Goal: Task Accomplishment & Management: Manage account settings

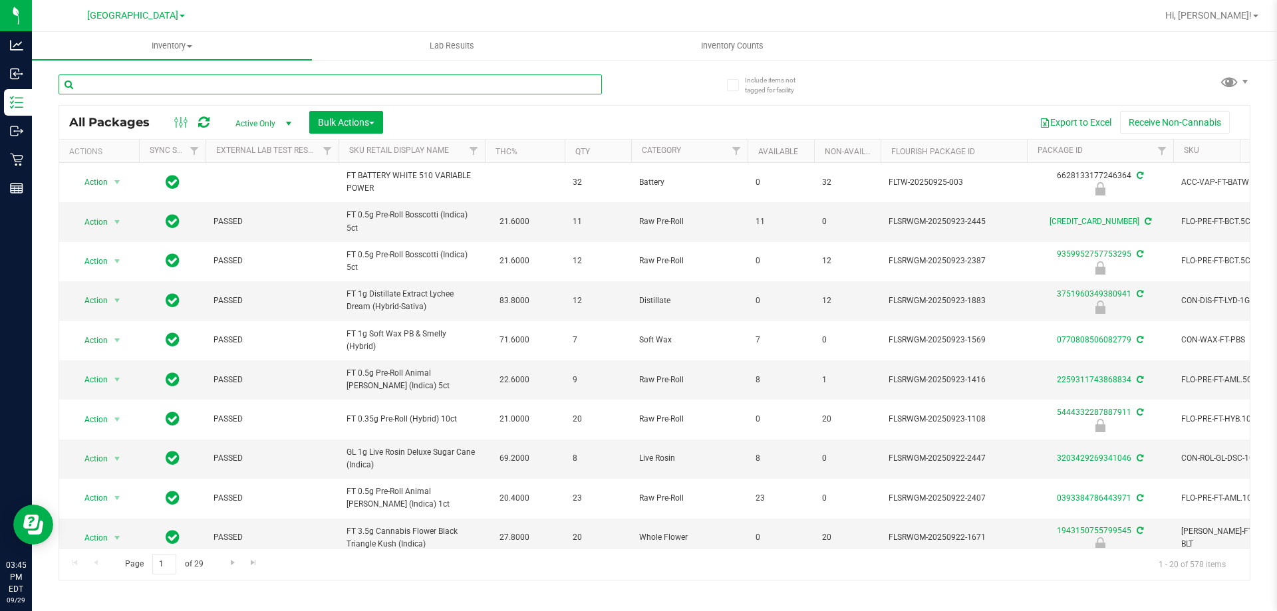
click at [154, 77] on input "text" at bounding box center [330, 84] width 543 height 20
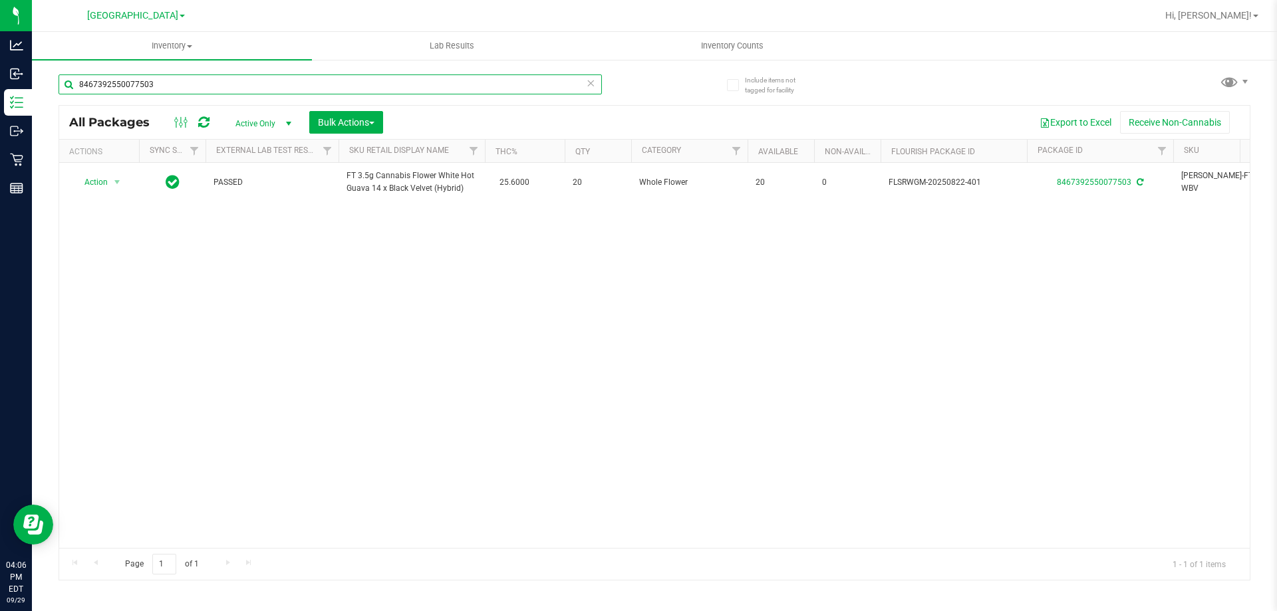
click at [419, 86] on input "8467392550077503" at bounding box center [330, 84] width 543 height 20
type input "5635641669958611"
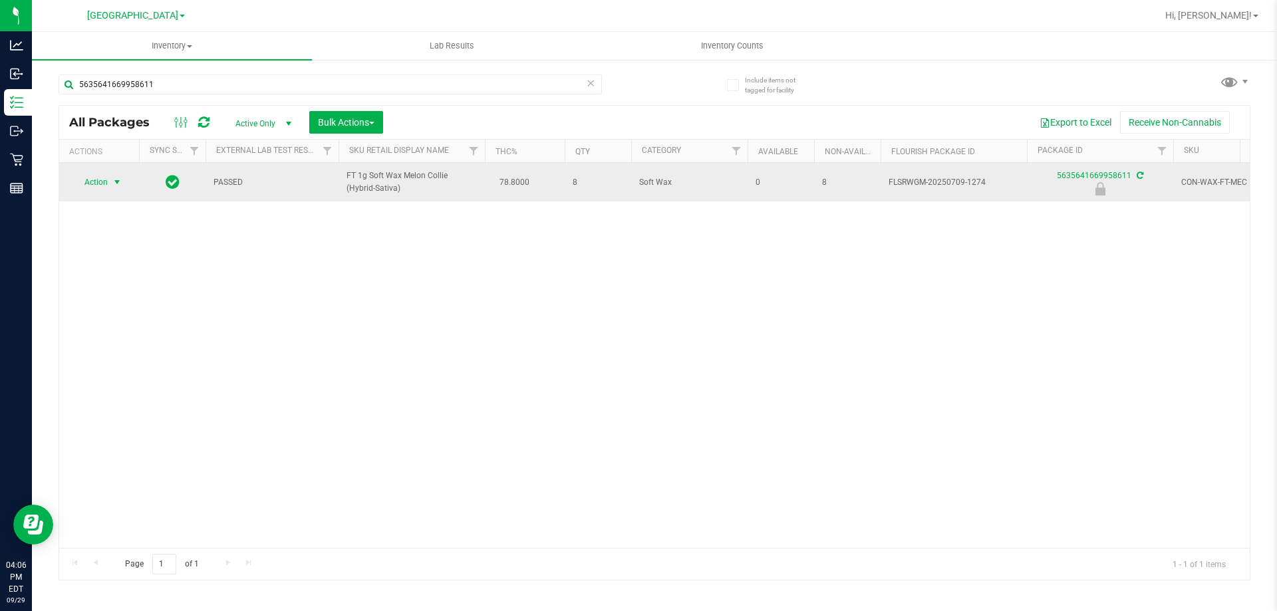
click at [112, 182] on span "select" at bounding box center [117, 182] width 11 height 11
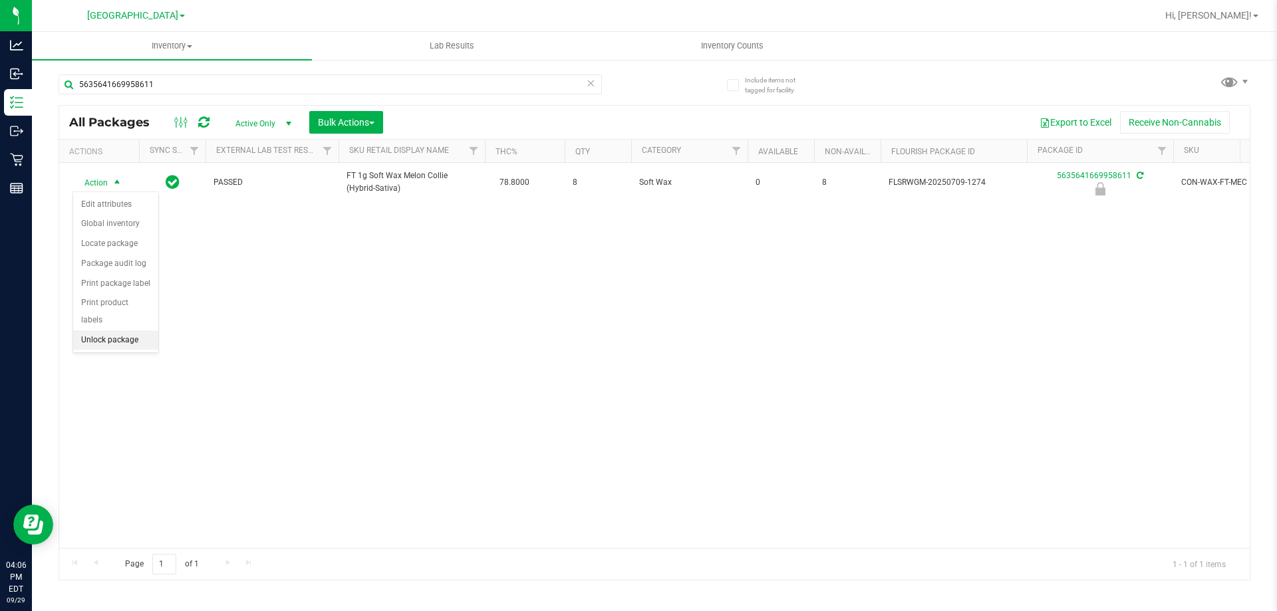
click at [103, 331] on li "Unlock package" at bounding box center [115, 341] width 85 height 20
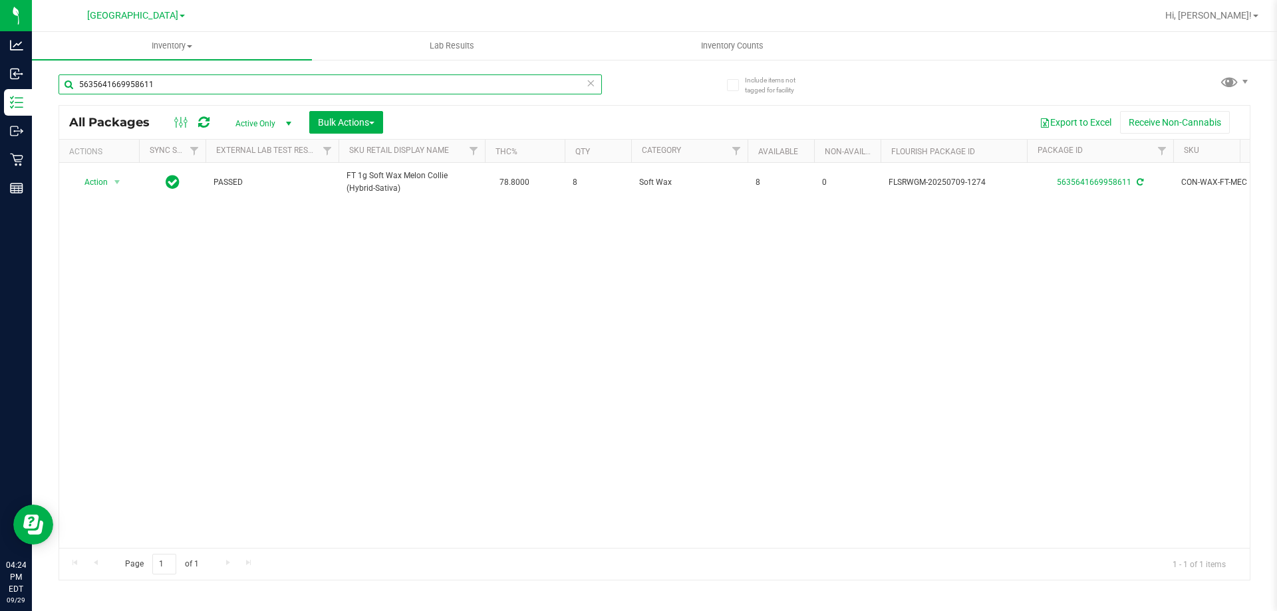
click at [521, 82] on input "5635641669958611" at bounding box center [330, 84] width 543 height 20
type input "dso"
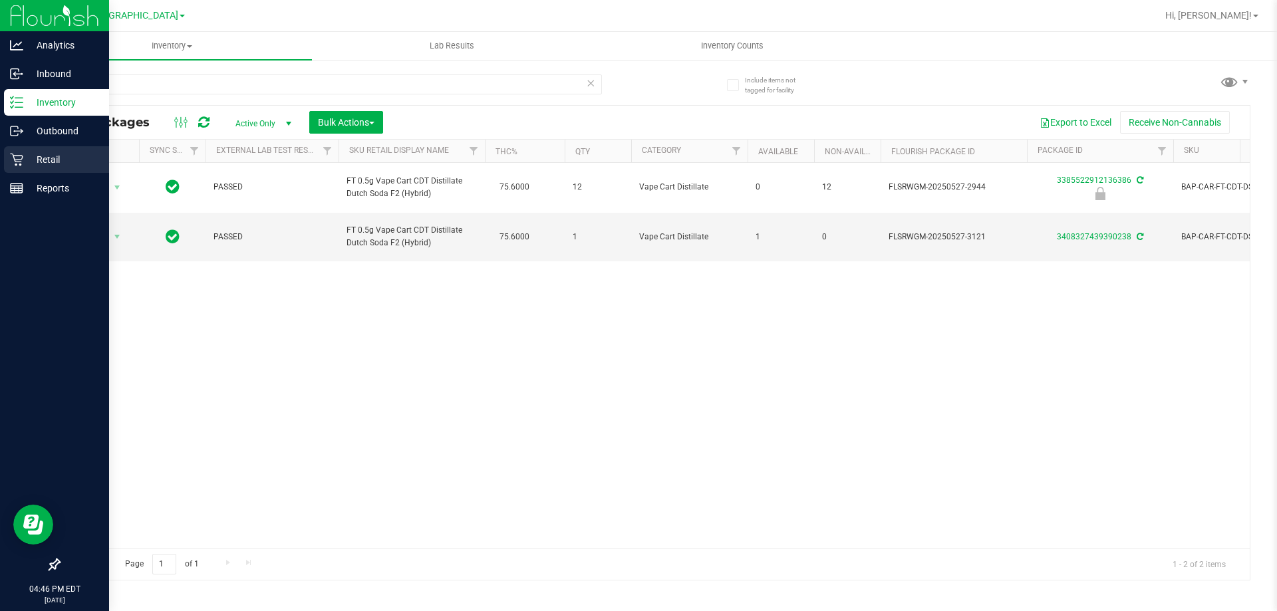
click at [1, 157] on link "Retail" at bounding box center [54, 160] width 109 height 29
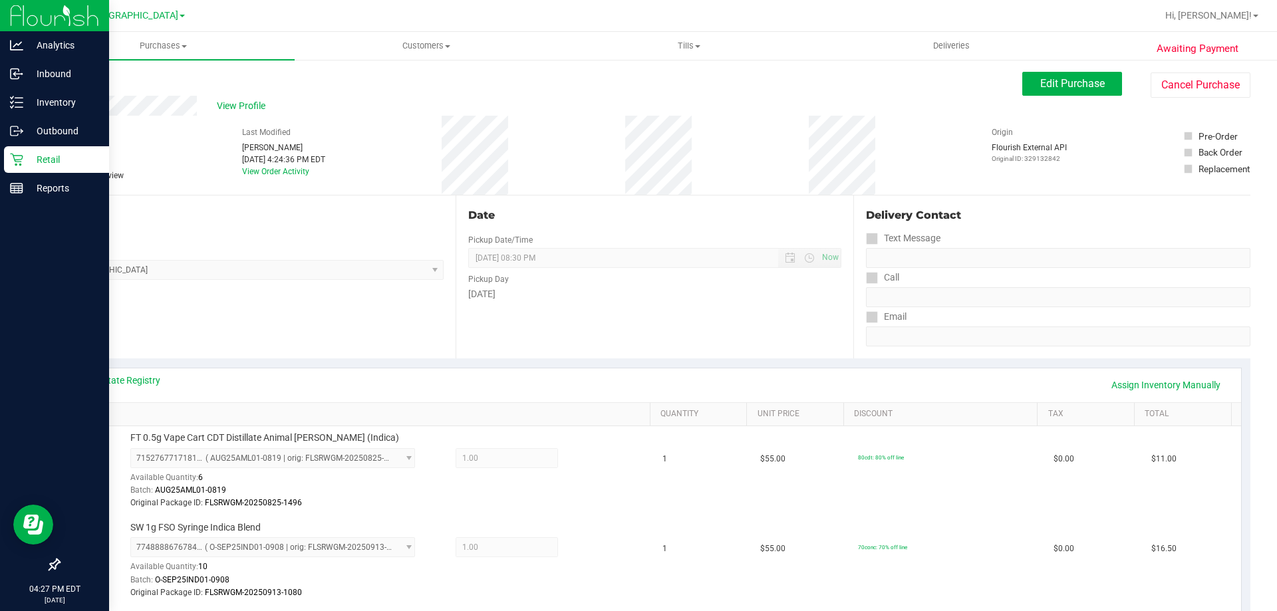
click at [17, 152] on div "Retail" at bounding box center [56, 159] width 105 height 27
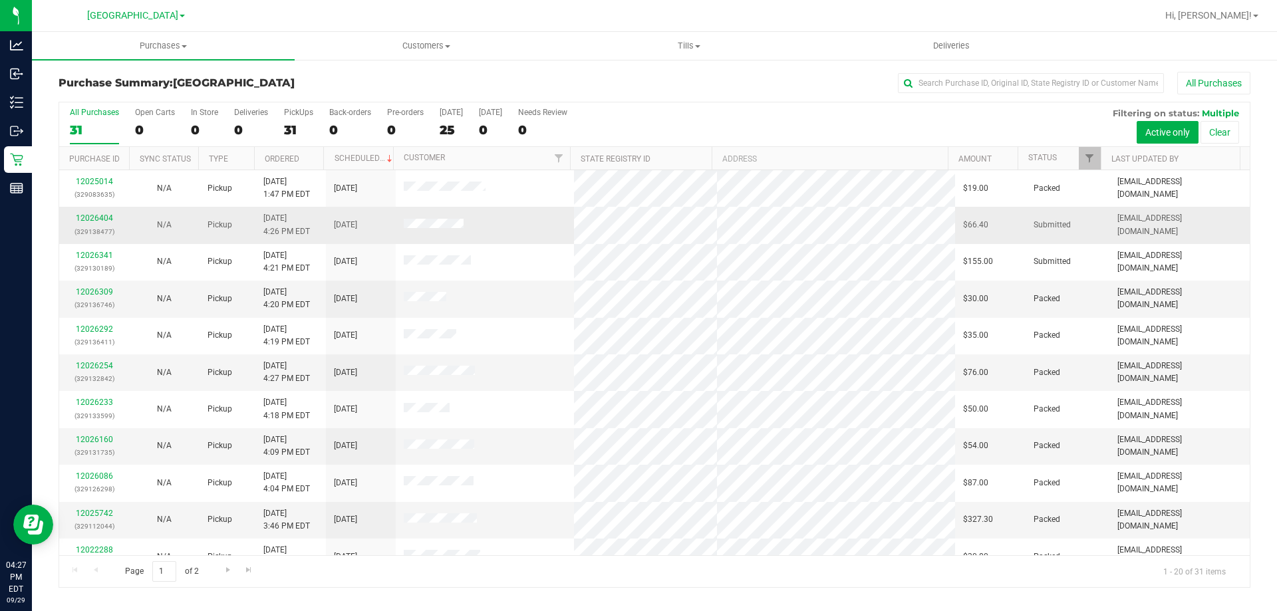
click at [122, 221] on td "12026404 (329138477)" at bounding box center [94, 225] width 70 height 37
click at [92, 218] on link "12026404" at bounding box center [94, 218] width 37 height 9
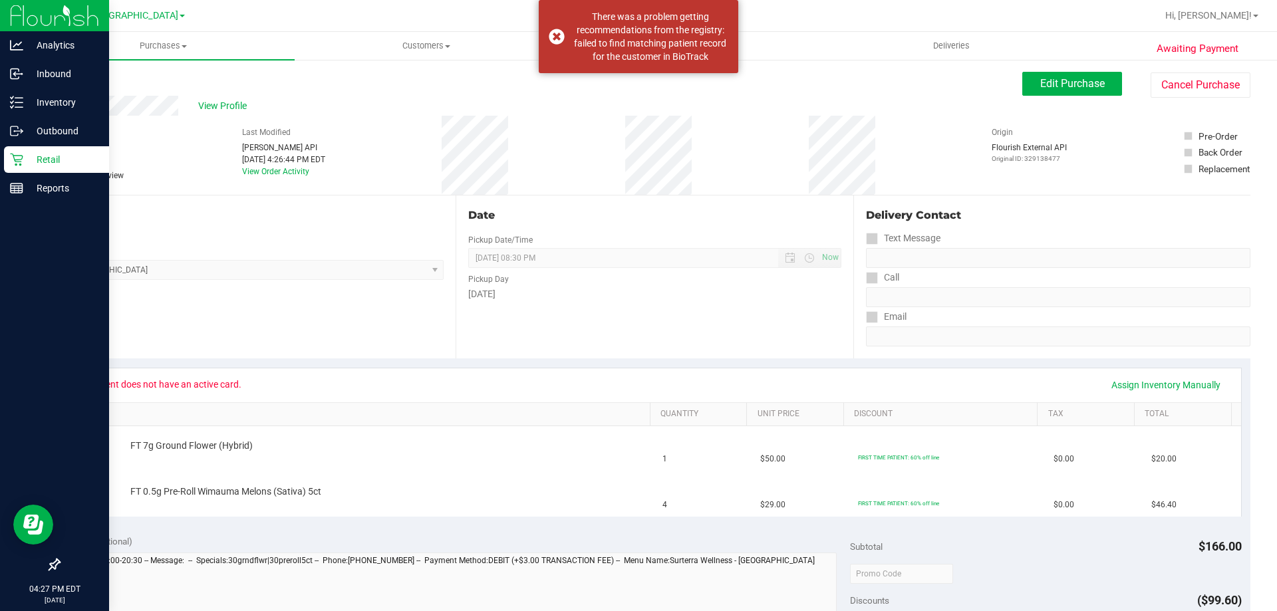
click at [11, 165] on icon at bounding box center [16, 159] width 13 height 13
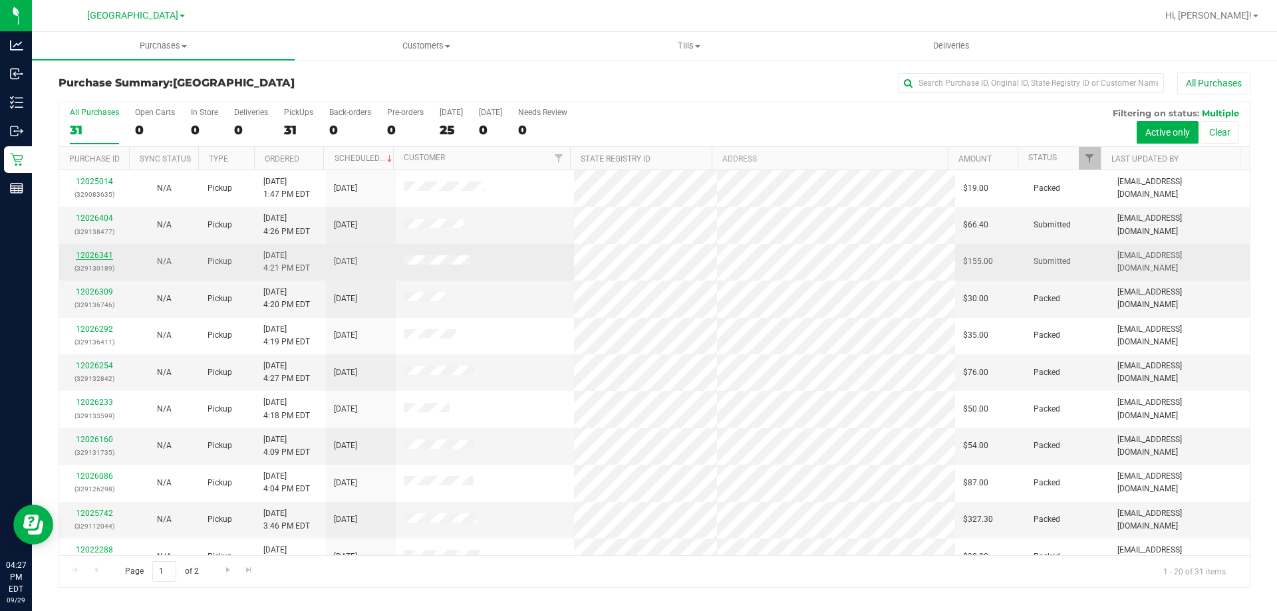
click at [86, 257] on link "12026341" at bounding box center [94, 255] width 37 height 9
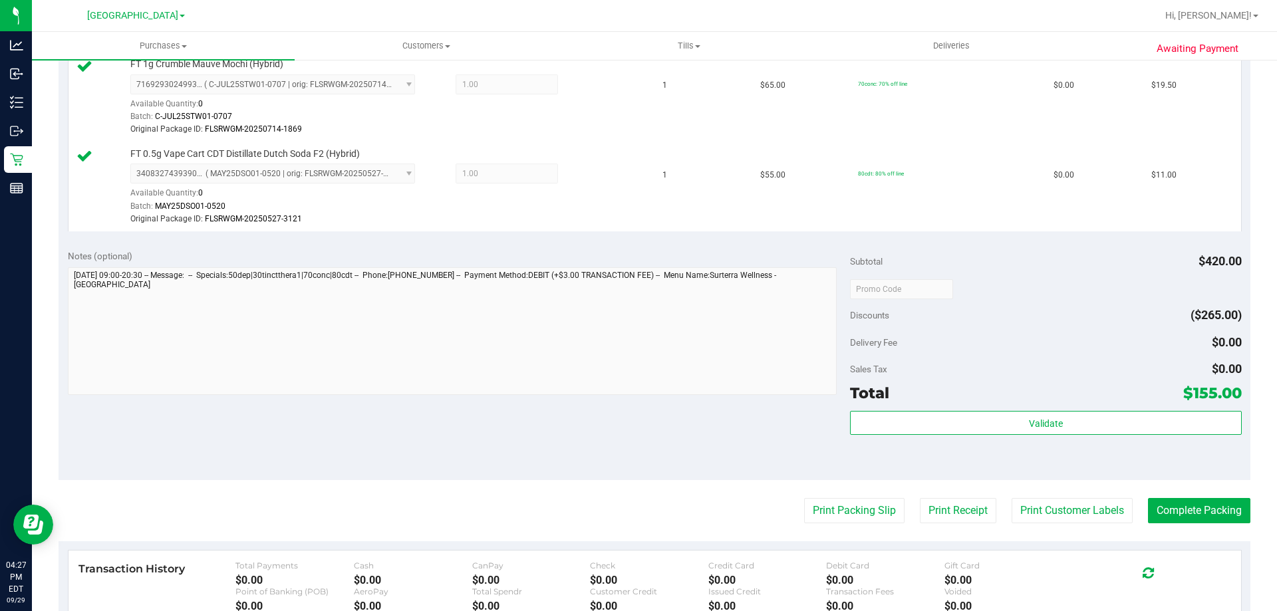
scroll to position [823, 0]
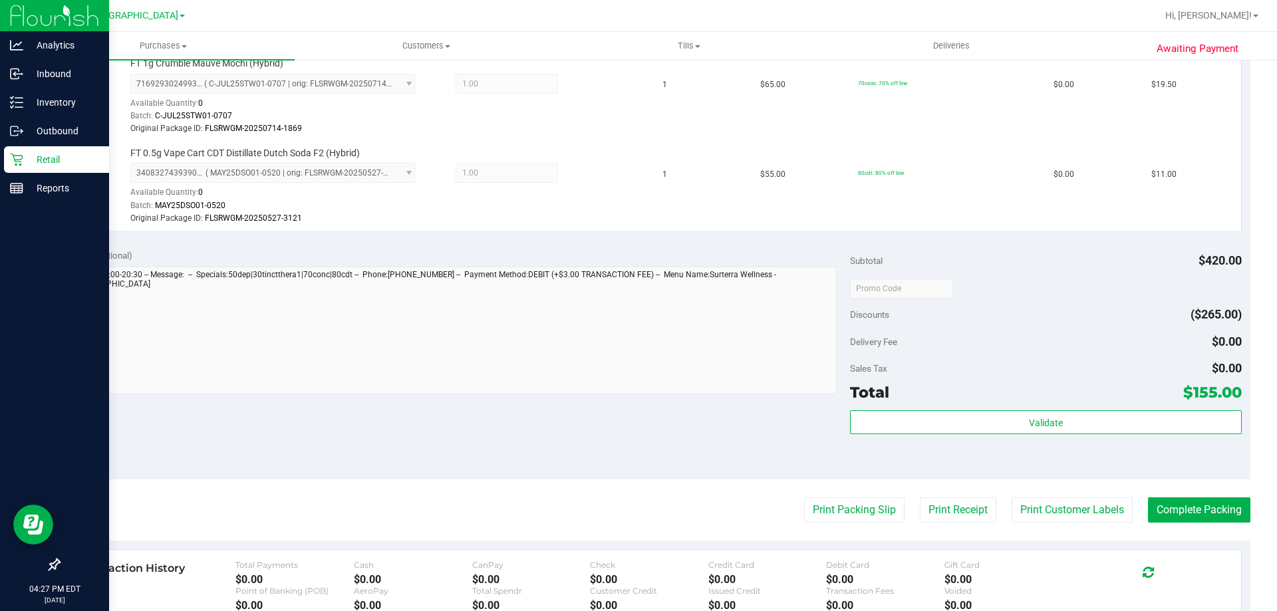
click at [25, 158] on p "Retail" at bounding box center [63, 160] width 80 height 16
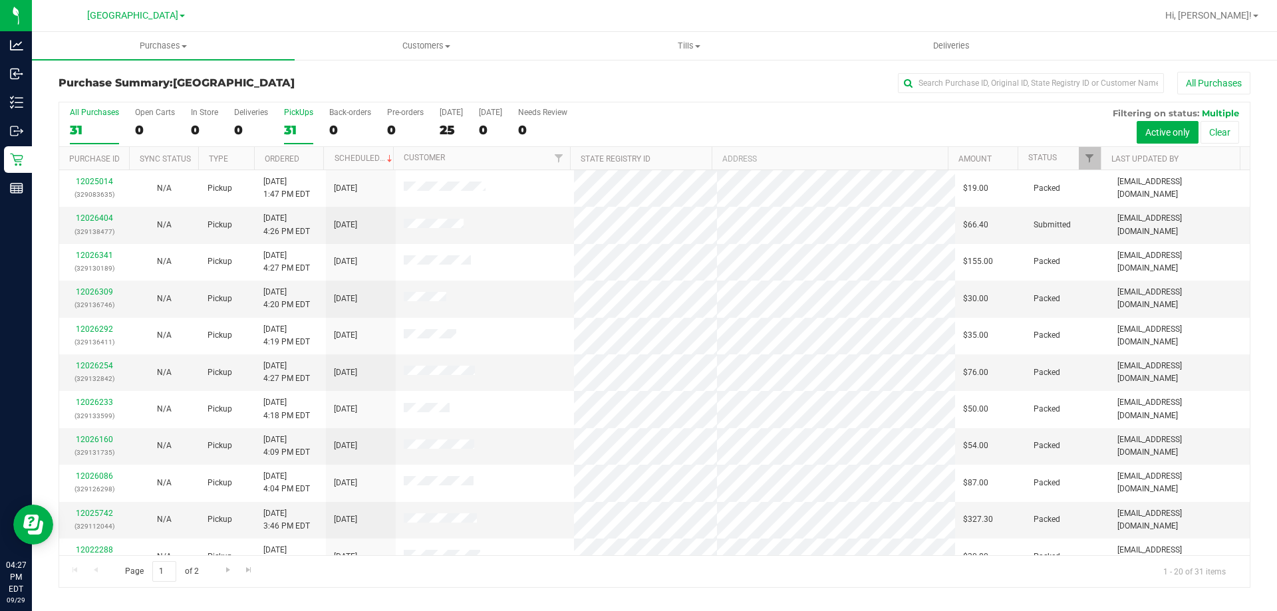
click at [289, 122] on div "31" at bounding box center [298, 129] width 29 height 15
click at [0, 0] on input "PickUps 31" at bounding box center [0, 0] width 0 height 0
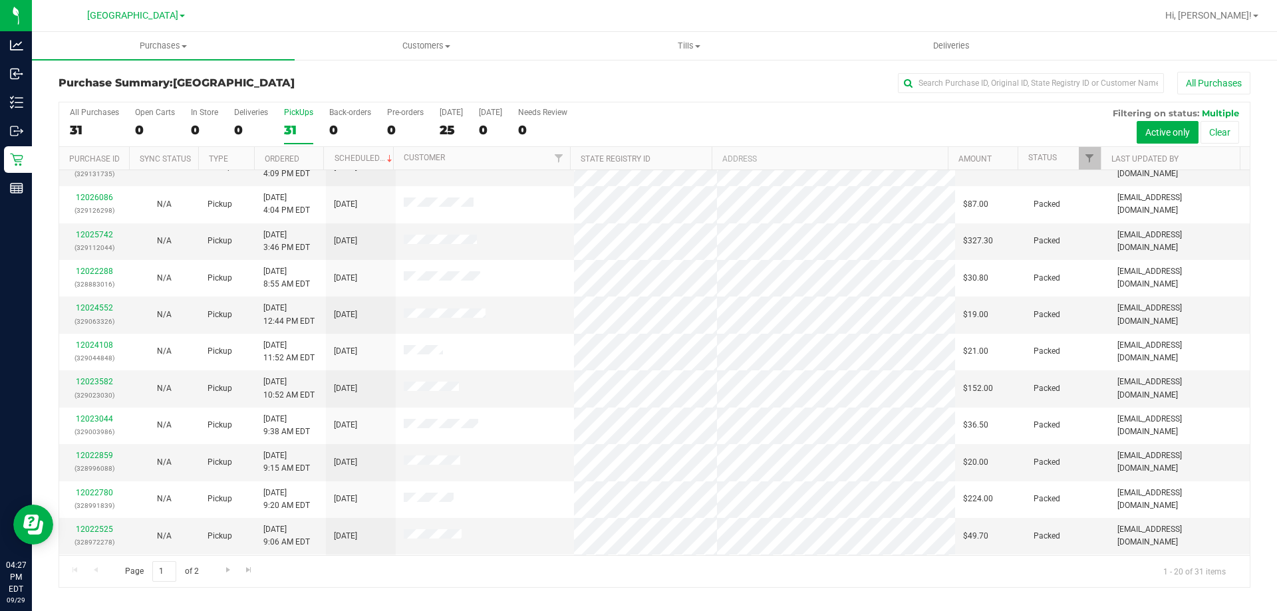
scroll to position [279, 0]
click at [295, 112] on div "PickUps" at bounding box center [298, 112] width 29 height 9
click at [0, 0] on input "PickUps 31" at bounding box center [0, 0] width 0 height 0
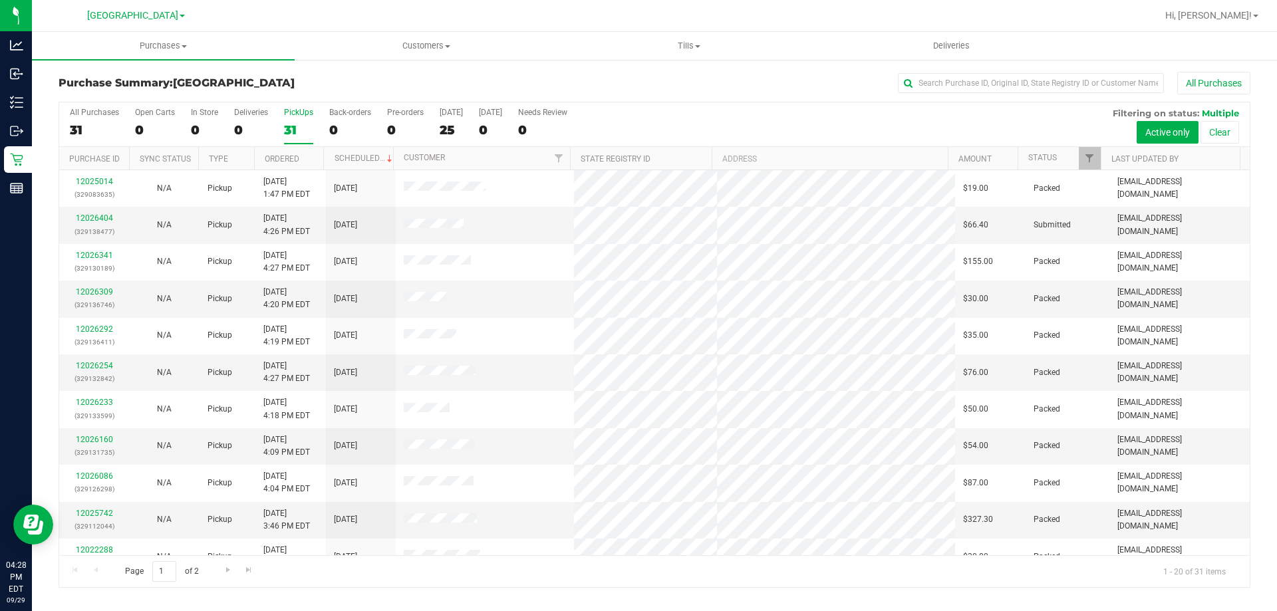
click at [294, 120] on label "PickUps 31" at bounding box center [298, 126] width 29 height 37
click at [0, 0] on input "PickUps 31" at bounding box center [0, 0] width 0 height 0
click at [94, 216] on link "12026418" at bounding box center [94, 218] width 37 height 9
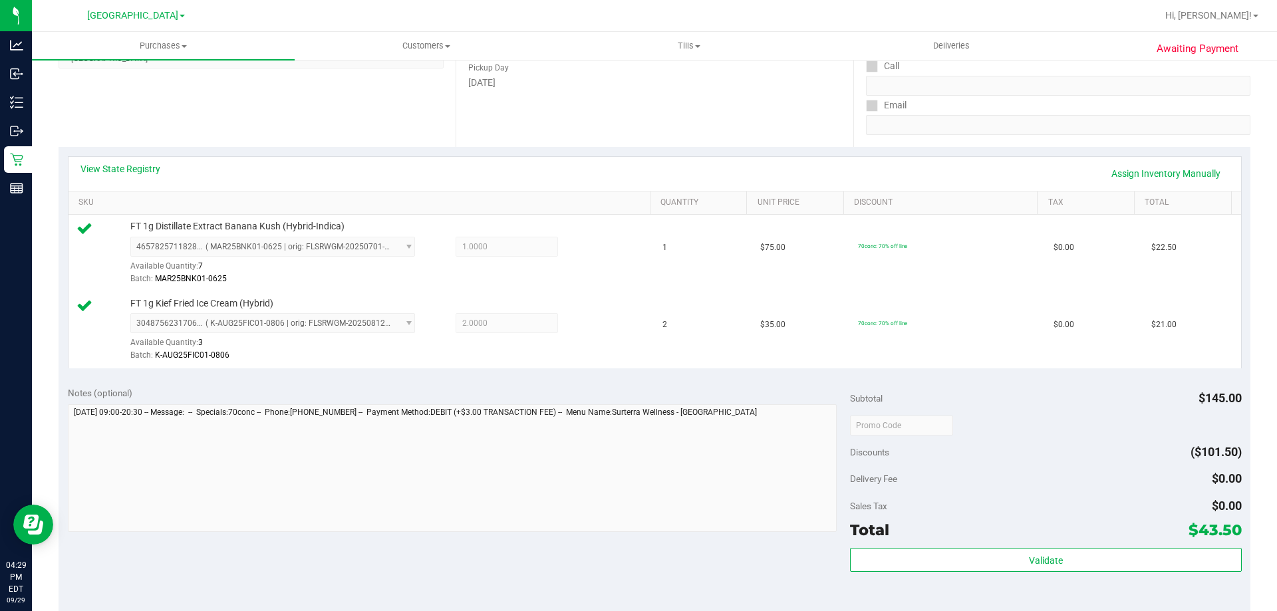
scroll to position [266, 0]
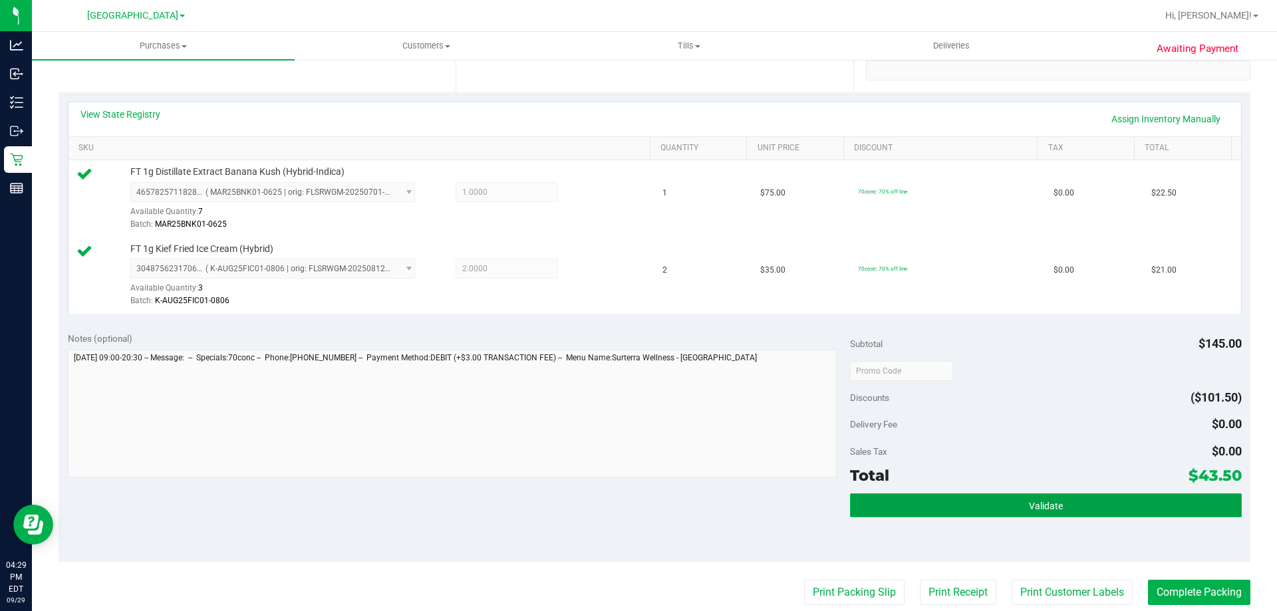
click at [996, 515] on button "Validate" at bounding box center [1045, 506] width 391 height 24
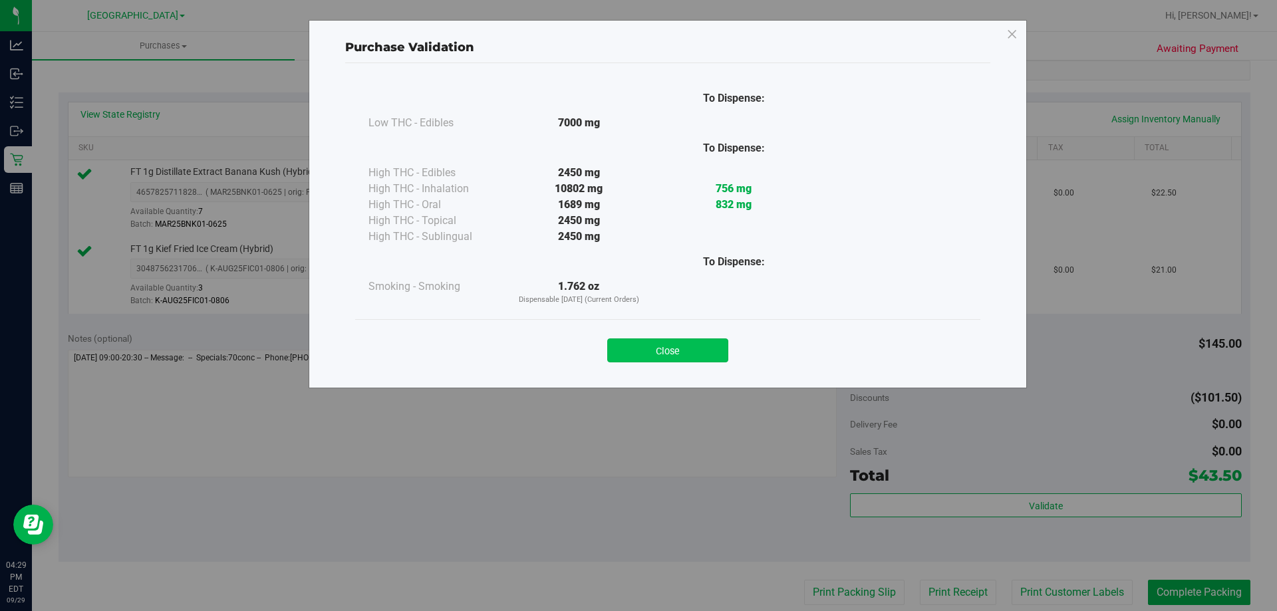
click at [685, 355] on button "Close" at bounding box center [667, 351] width 121 height 24
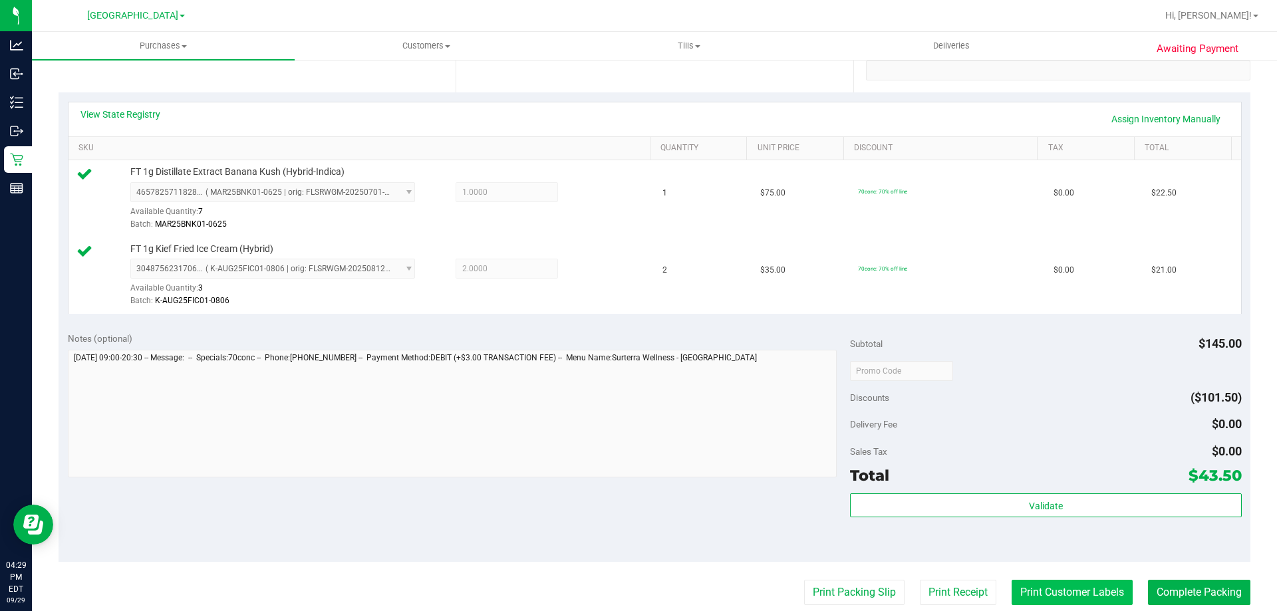
click at [1050, 594] on button "Print Customer Labels" at bounding box center [1072, 592] width 121 height 25
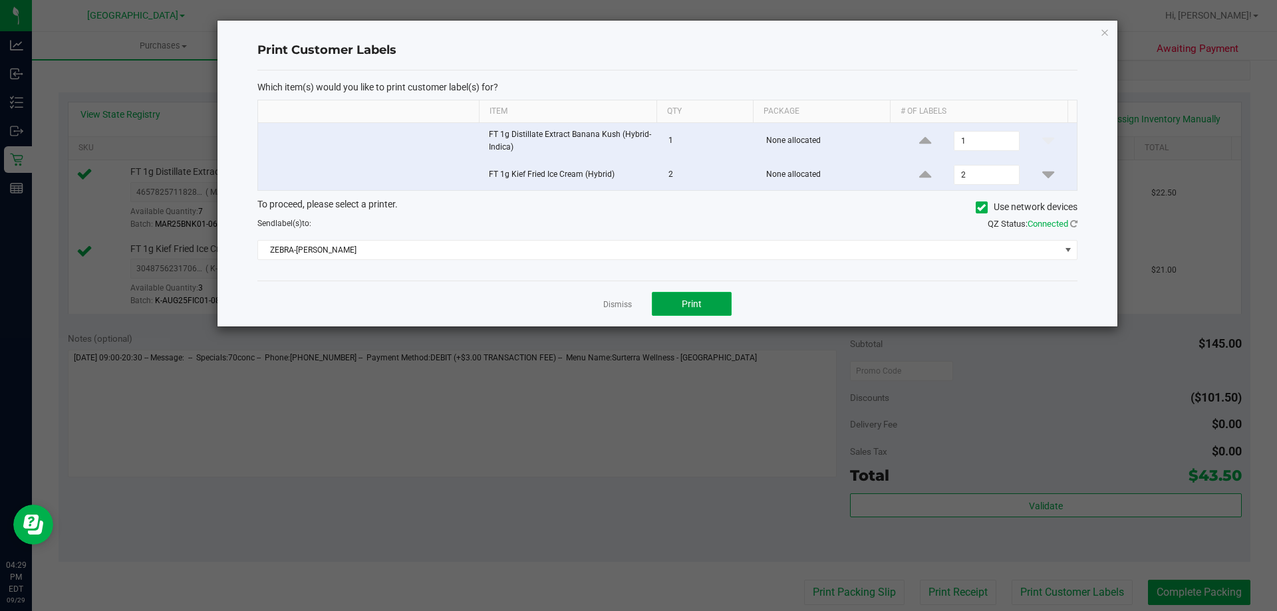
click at [694, 303] on span "Print" at bounding box center [692, 304] width 20 height 11
click at [1107, 31] on icon "button" at bounding box center [1104, 32] width 9 height 16
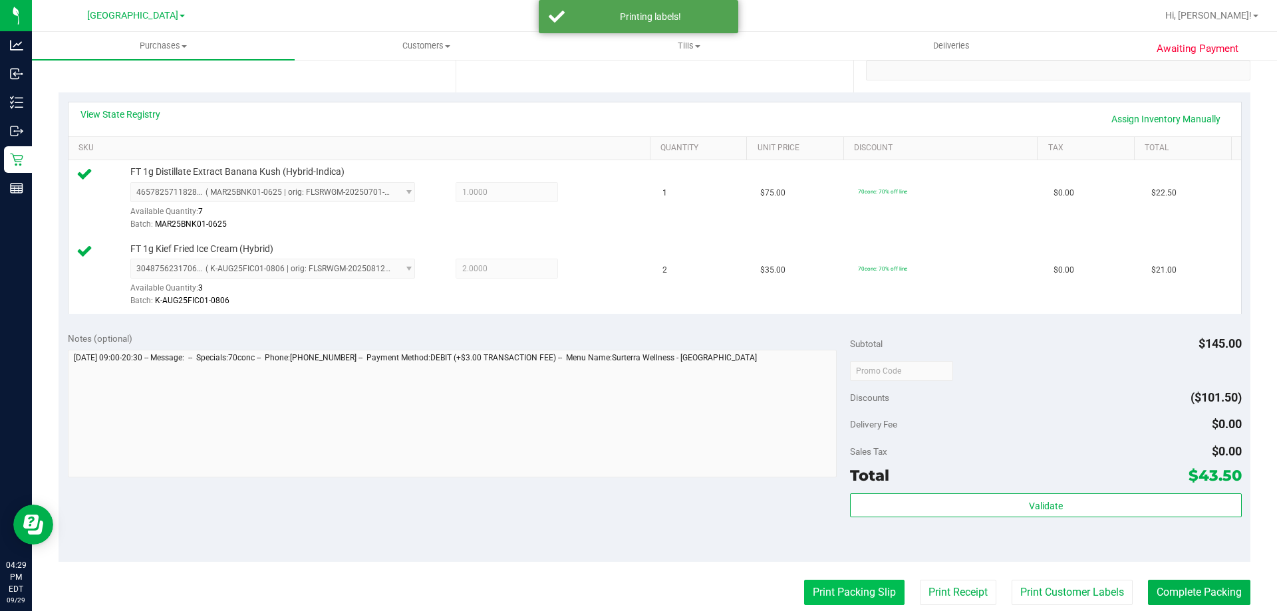
click at [864, 588] on button "Print Packing Slip" at bounding box center [854, 592] width 100 height 25
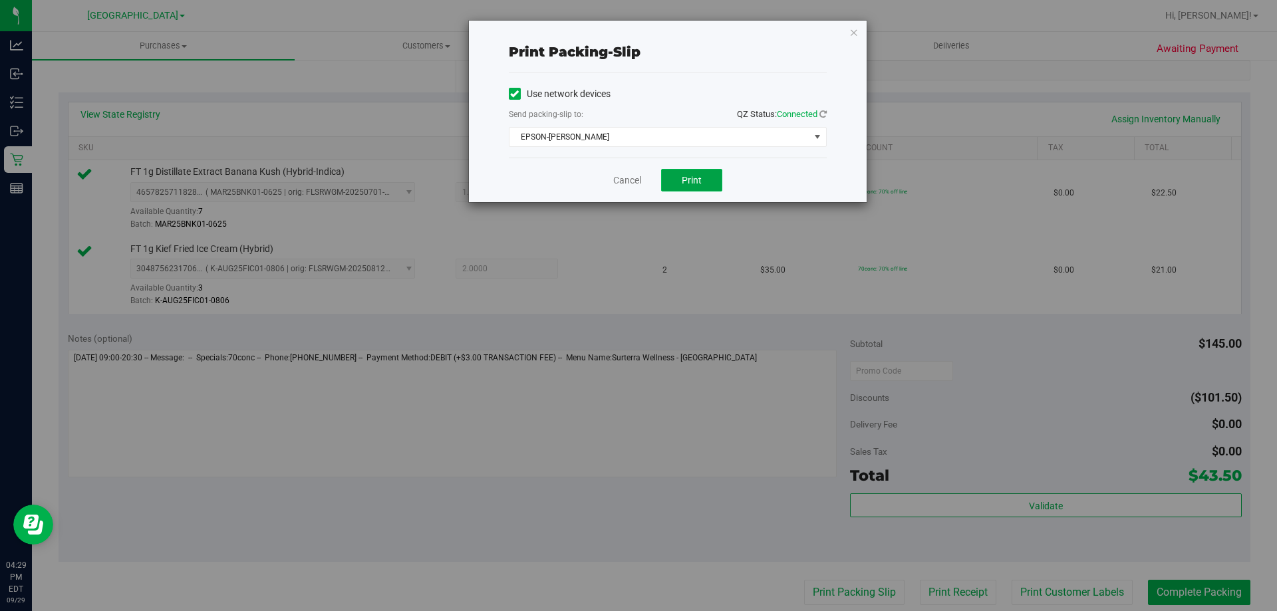
click at [678, 176] on button "Print" at bounding box center [691, 180] width 61 height 23
click at [853, 34] on icon "button" at bounding box center [853, 32] width 9 height 16
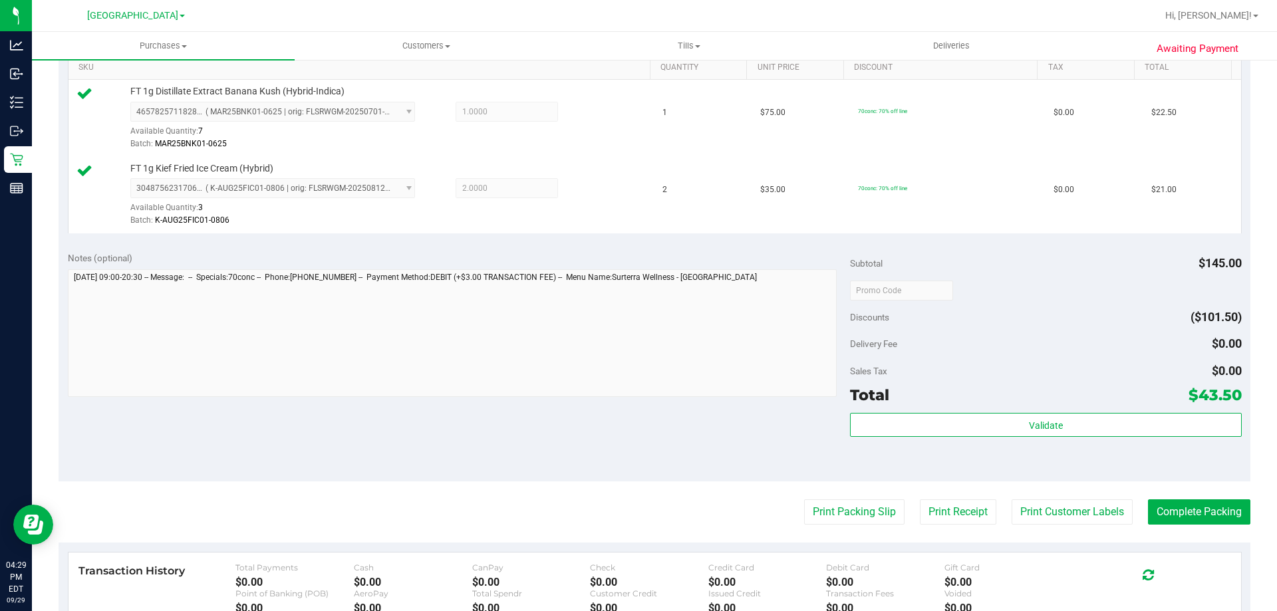
scroll to position [380, 0]
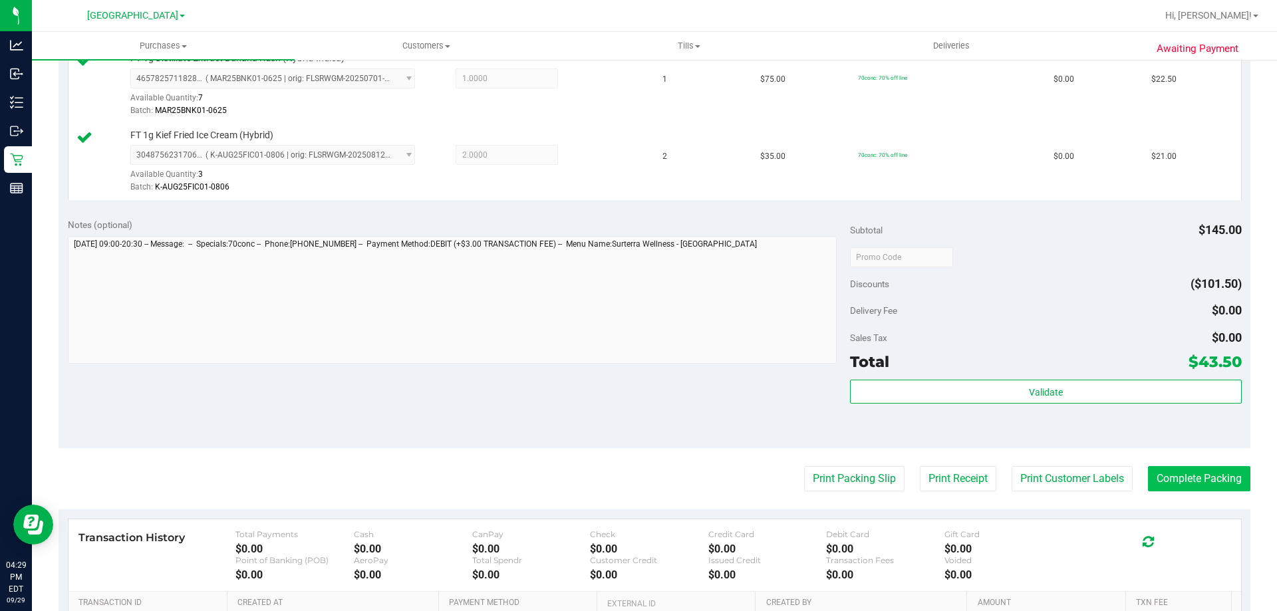
click at [1199, 484] on button "Complete Packing" at bounding box center [1199, 478] width 102 height 25
click at [1199, 492] on button "Complete Packing" at bounding box center [1193, 478] width 113 height 25
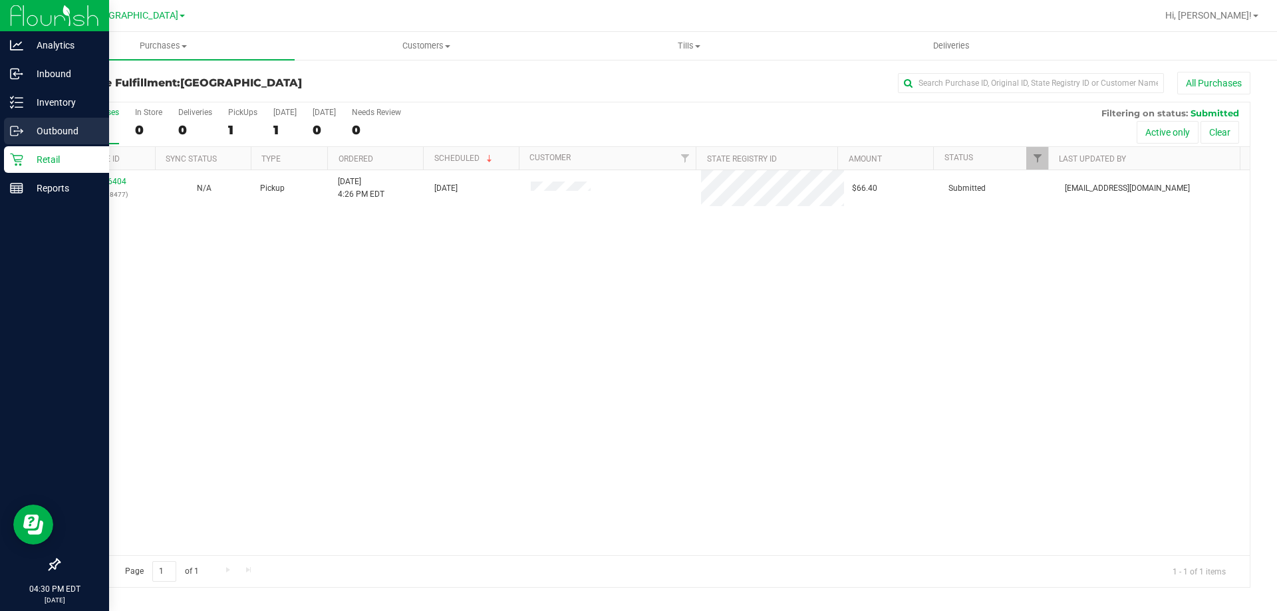
click at [14, 146] on link "Outbound" at bounding box center [54, 132] width 109 height 29
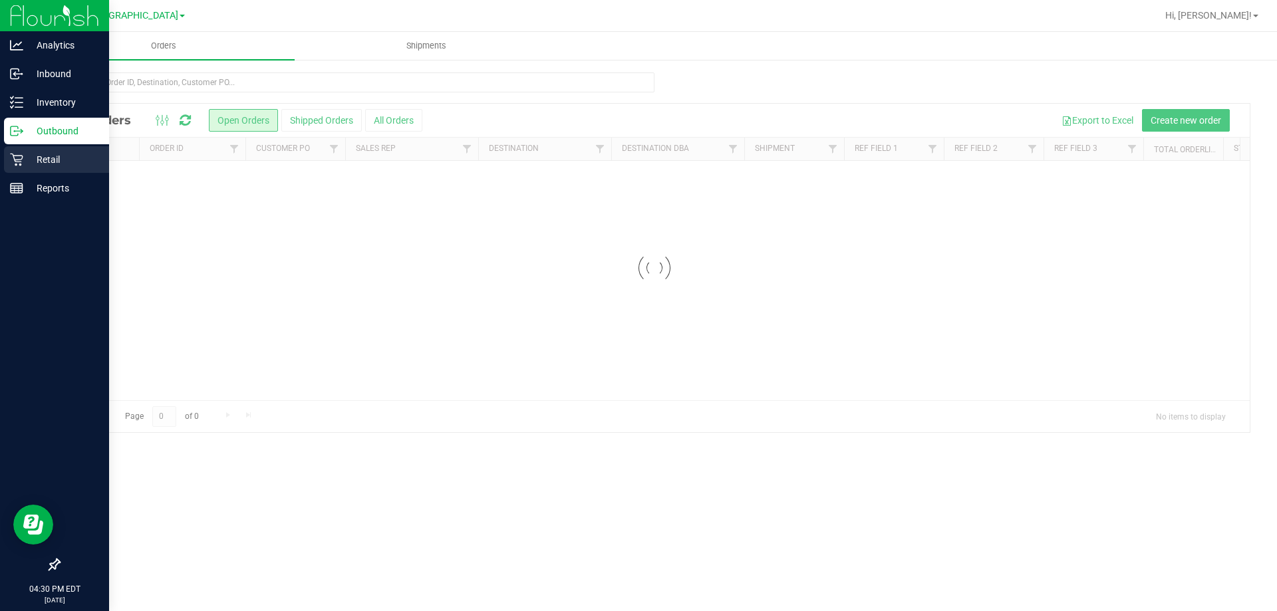
click at [61, 171] on div "Retail" at bounding box center [56, 159] width 105 height 27
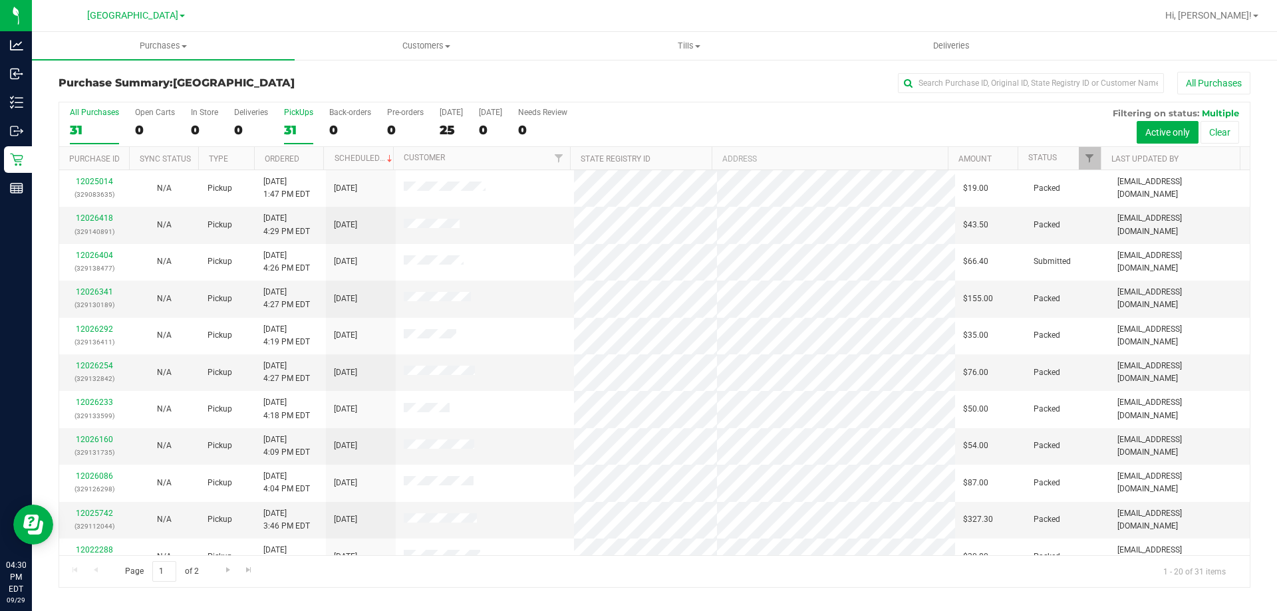
click at [300, 109] on div "PickUps" at bounding box center [298, 112] width 29 height 9
click at [0, 0] on input "PickUps 31" at bounding box center [0, 0] width 0 height 0
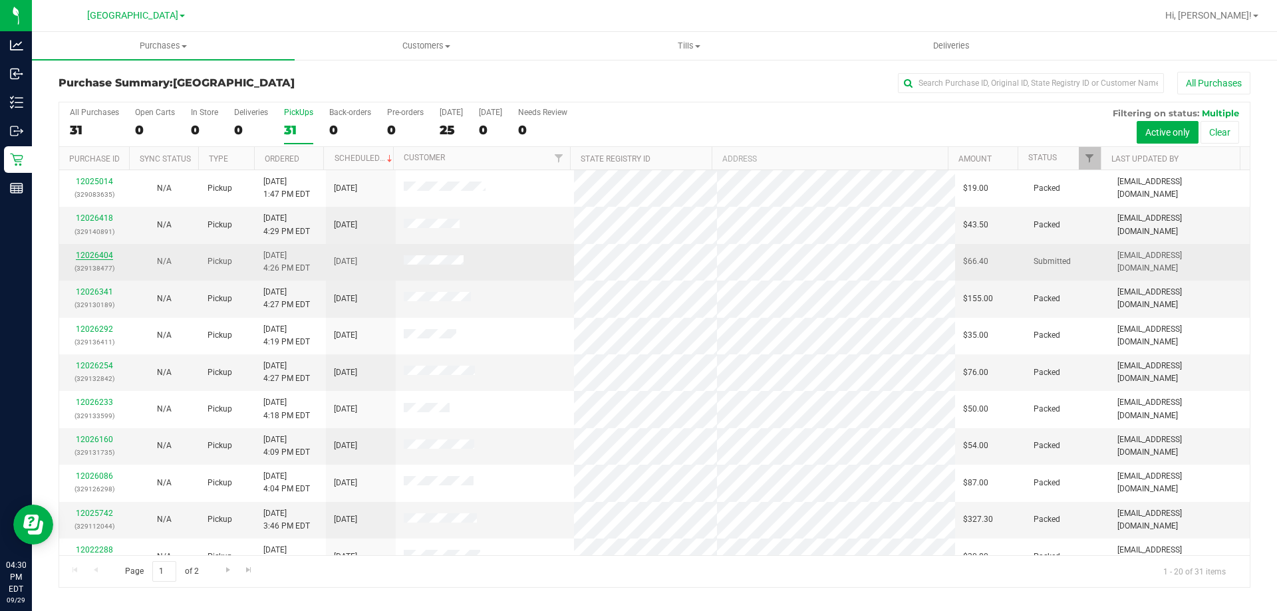
click at [96, 259] on link "12026404" at bounding box center [94, 255] width 37 height 9
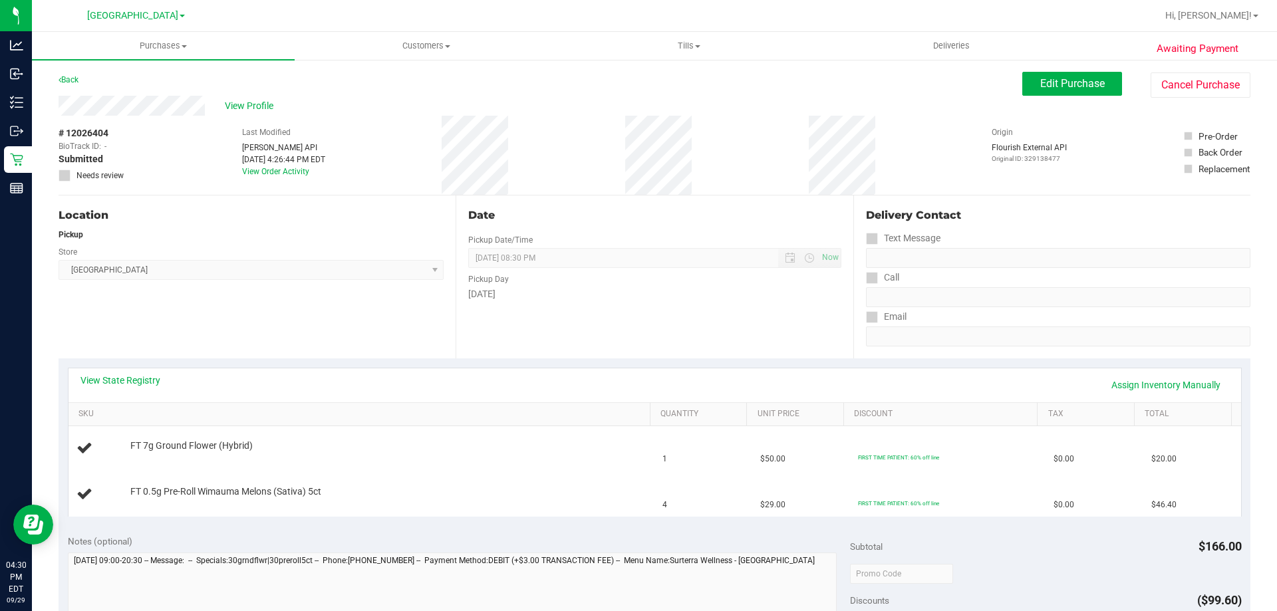
scroll to position [1, 0]
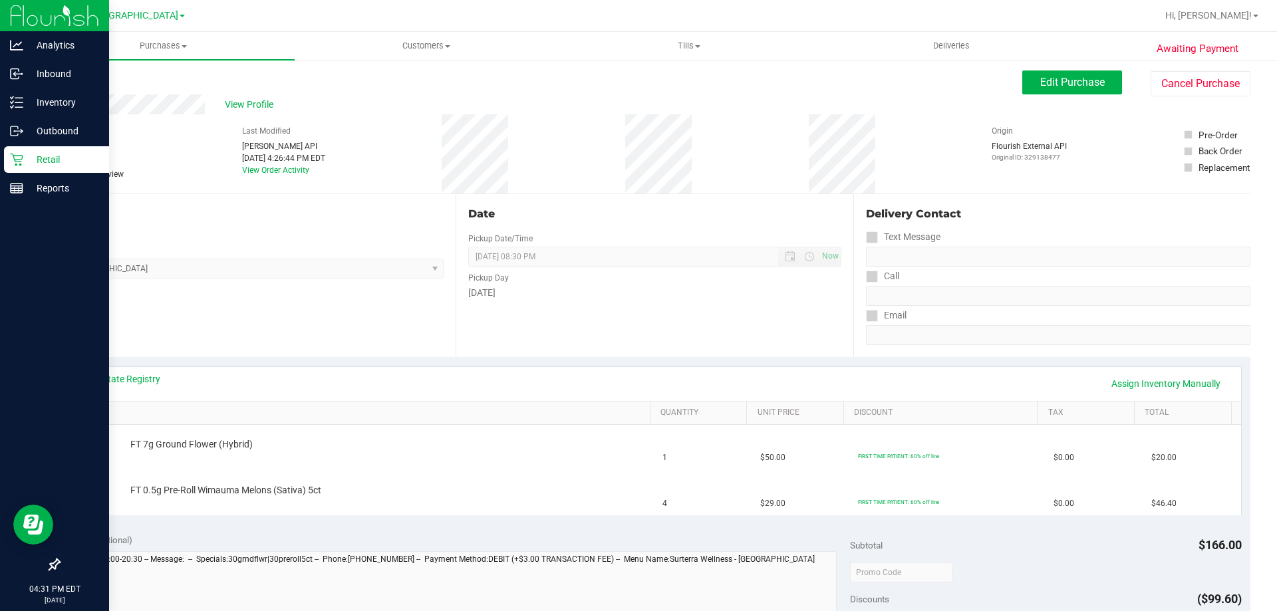
click at [23, 162] on p "Retail" at bounding box center [63, 160] width 80 height 16
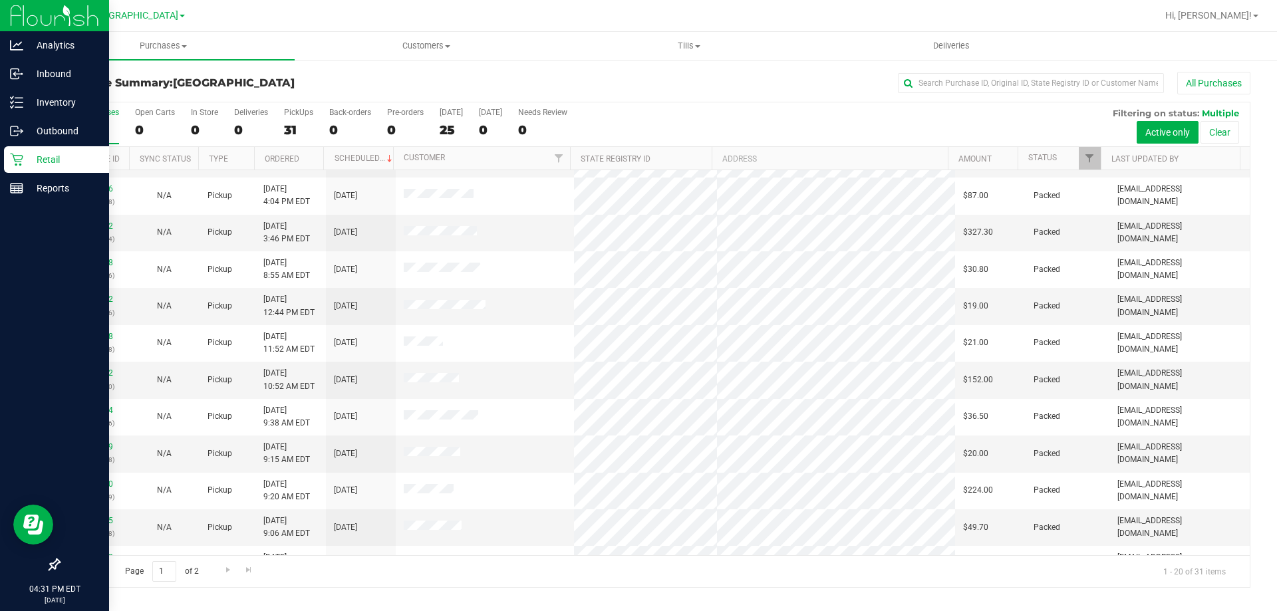
scroll to position [351, 0]
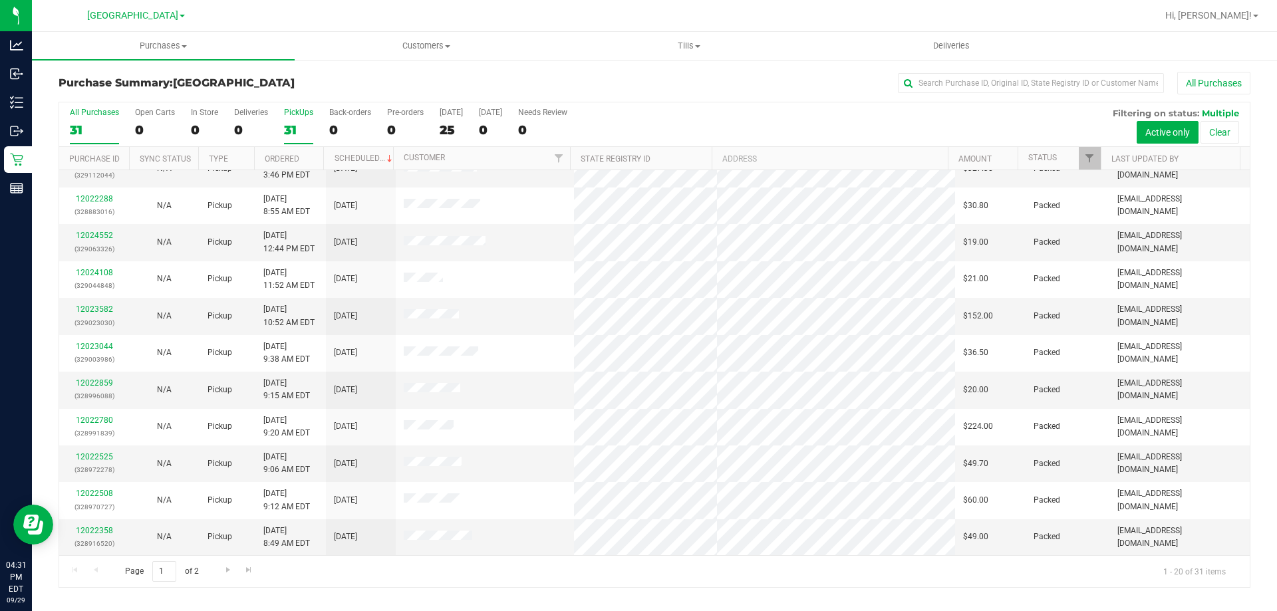
click at [293, 112] on div "PickUps" at bounding box center [298, 112] width 29 height 9
click at [0, 0] on input "PickUps 31" at bounding box center [0, 0] width 0 height 0
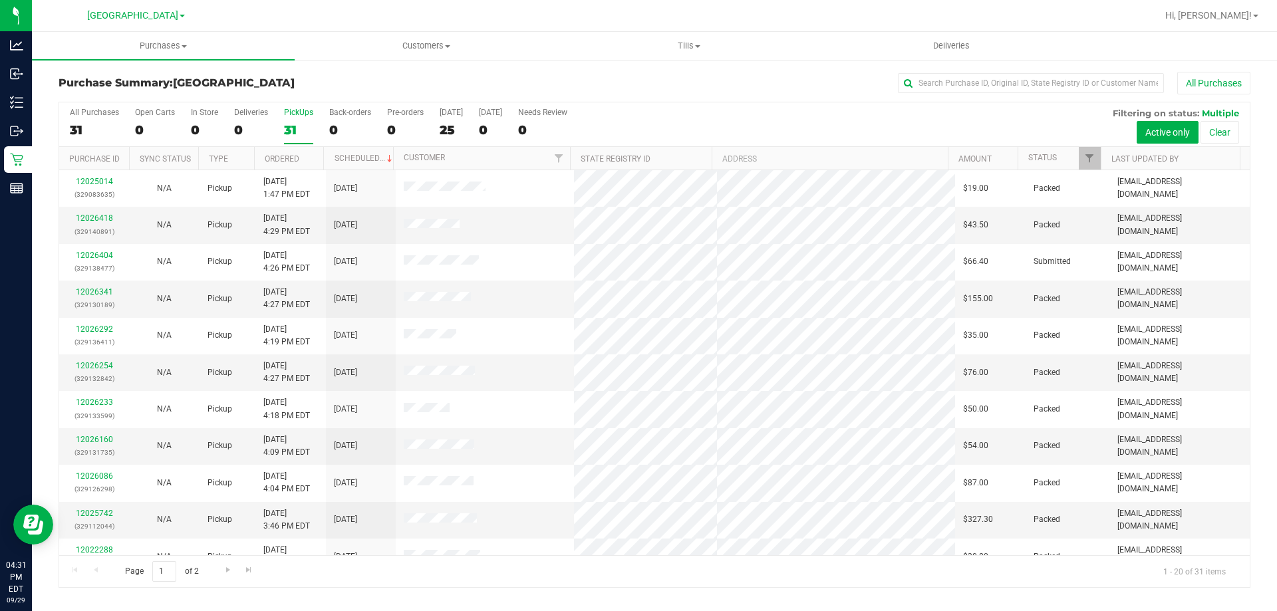
click at [291, 125] on div "31" at bounding box center [298, 129] width 29 height 15
click at [0, 0] on input "PickUps 31" at bounding box center [0, 0] width 0 height 0
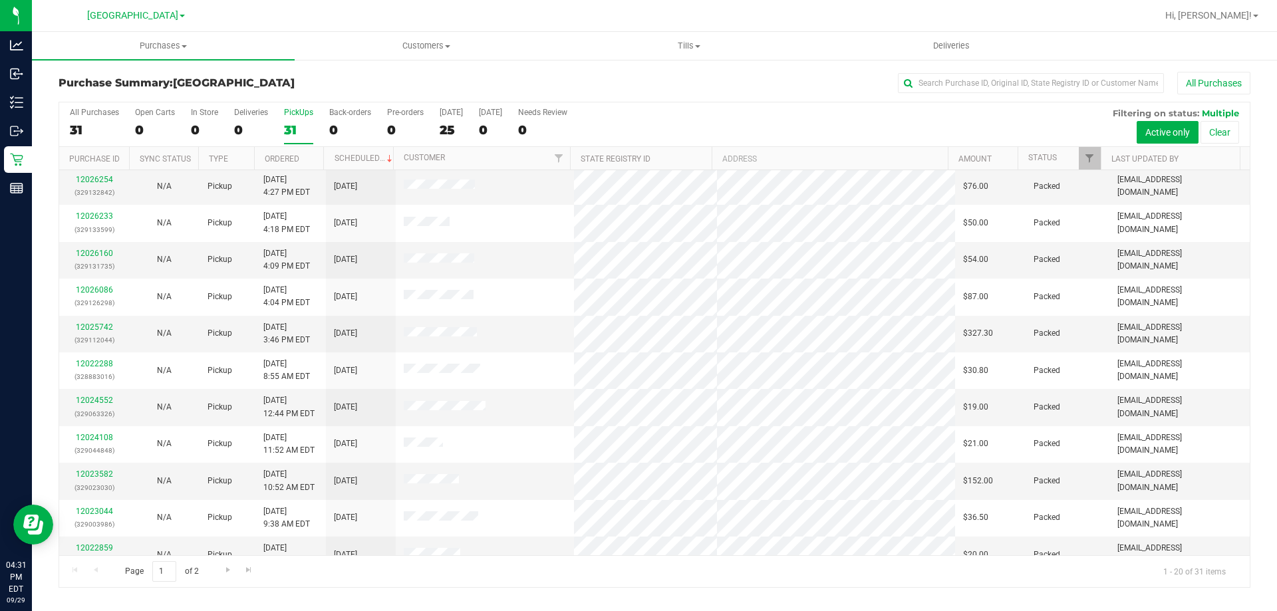
scroll to position [351, 0]
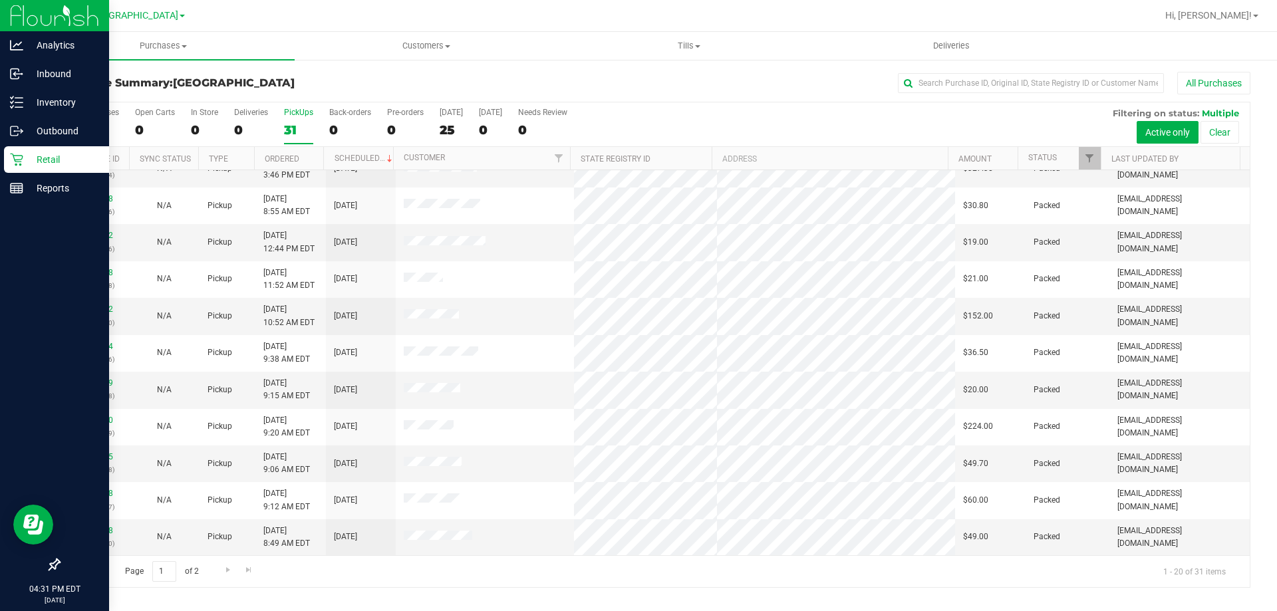
click at [13, 164] on icon at bounding box center [16, 159] width 13 height 13
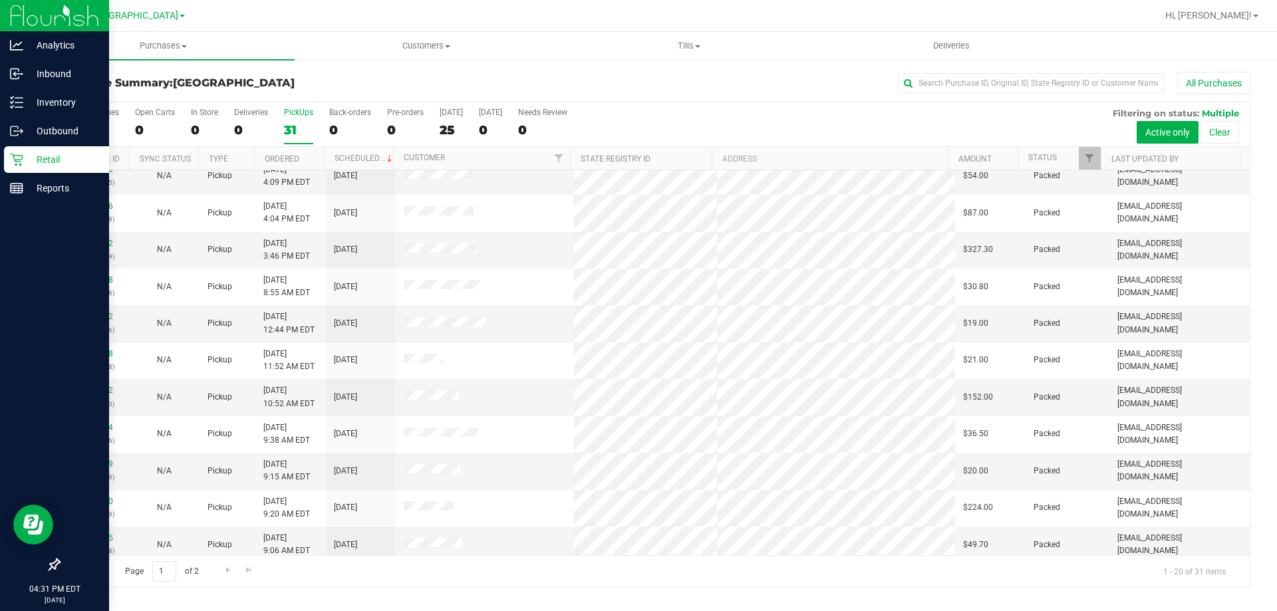
scroll to position [0, 0]
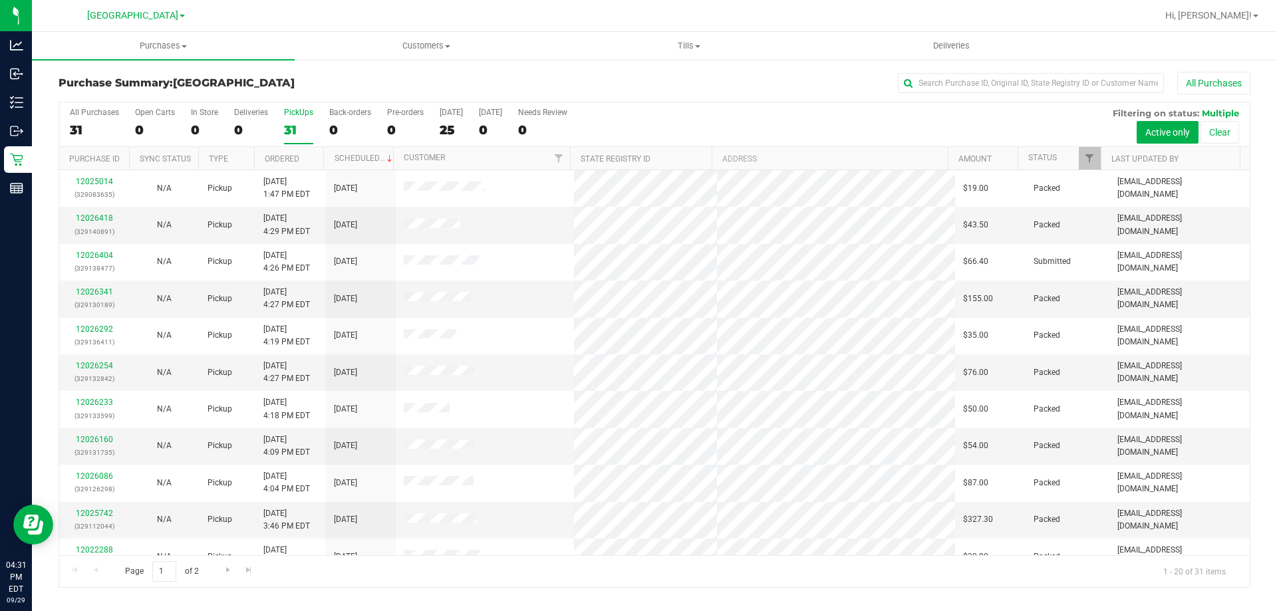
click at [307, 122] on div "31" at bounding box center [298, 129] width 29 height 15
click at [0, 0] on input "PickUps 31" at bounding box center [0, 0] width 0 height 0
click at [306, 128] on div "31" at bounding box center [298, 129] width 29 height 15
click at [0, 0] on input "PickUps 31" at bounding box center [0, 0] width 0 height 0
click at [295, 121] on label "PickUps 31" at bounding box center [298, 126] width 29 height 37
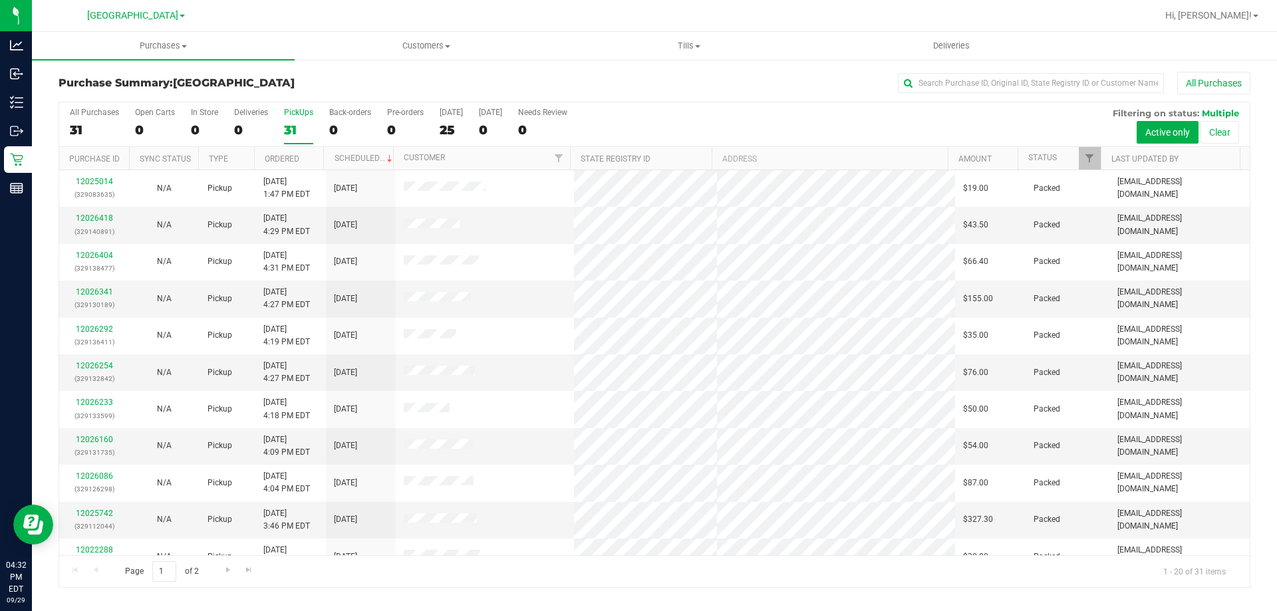
click at [0, 0] on input "PickUps 31" at bounding box center [0, 0] width 0 height 0
click at [307, 122] on div "31" at bounding box center [298, 129] width 29 height 15
click at [0, 0] on input "PickUps 31" at bounding box center [0, 0] width 0 height 0
click at [289, 120] on label "PickUps 31" at bounding box center [298, 126] width 29 height 37
click at [0, 0] on input "PickUps 31" at bounding box center [0, 0] width 0 height 0
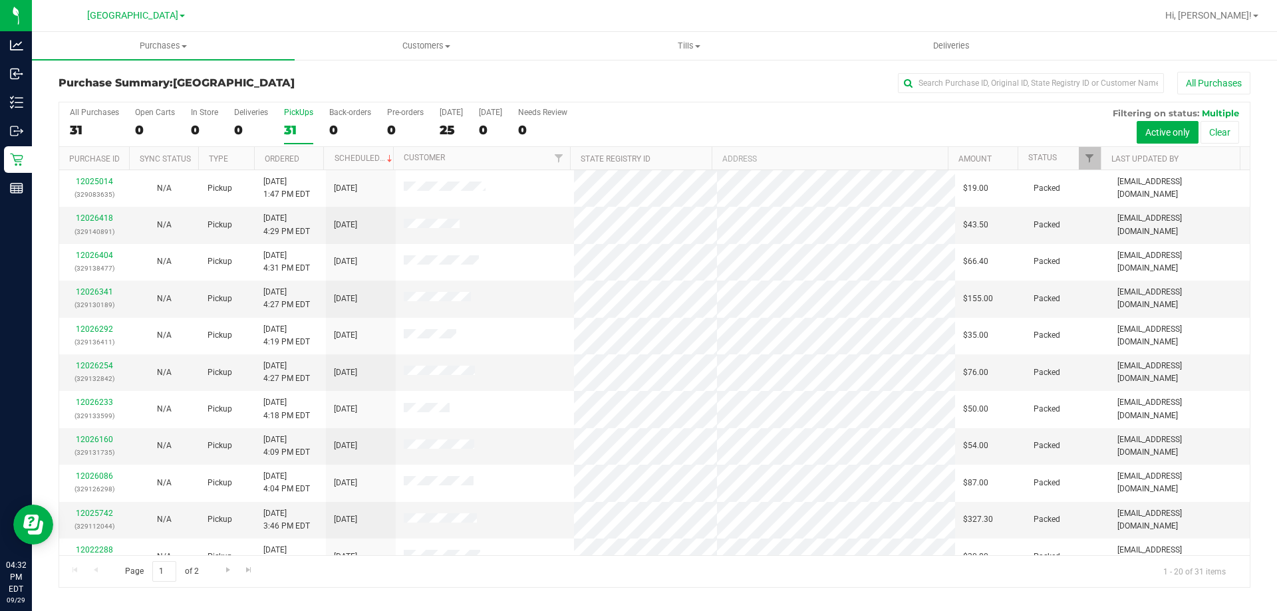
click at [295, 118] on label "PickUps 31" at bounding box center [298, 126] width 29 height 37
click at [0, 0] on input "PickUps 31" at bounding box center [0, 0] width 0 height 0
click at [98, 295] on link "12026341" at bounding box center [94, 291] width 37 height 9
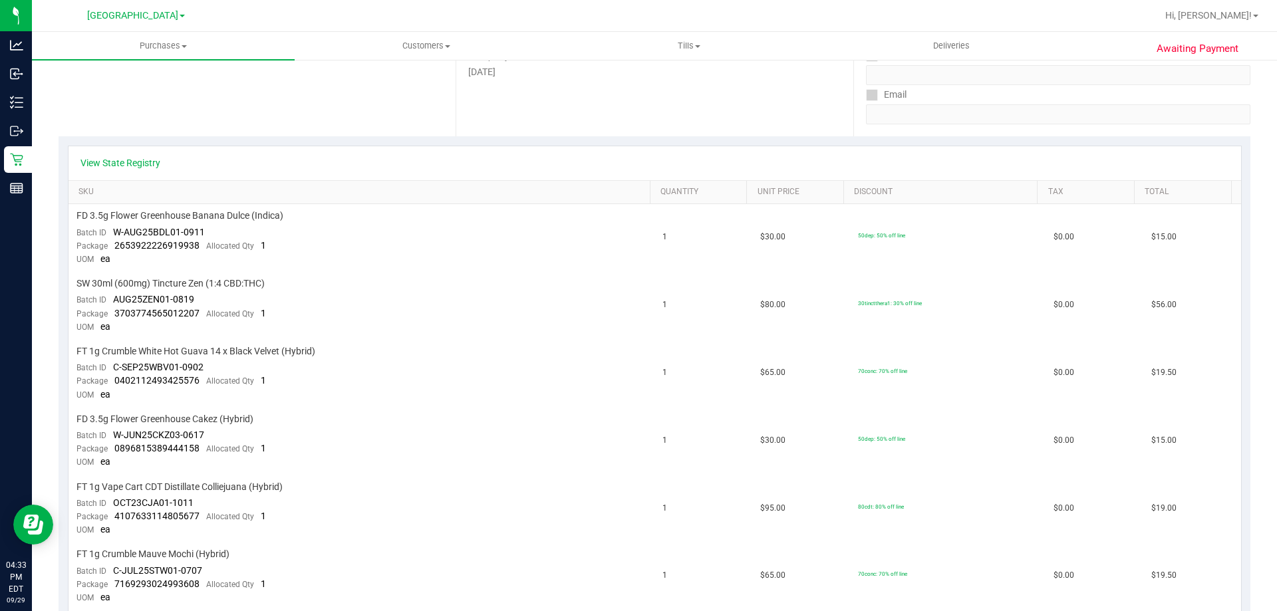
scroll to position [223, 0]
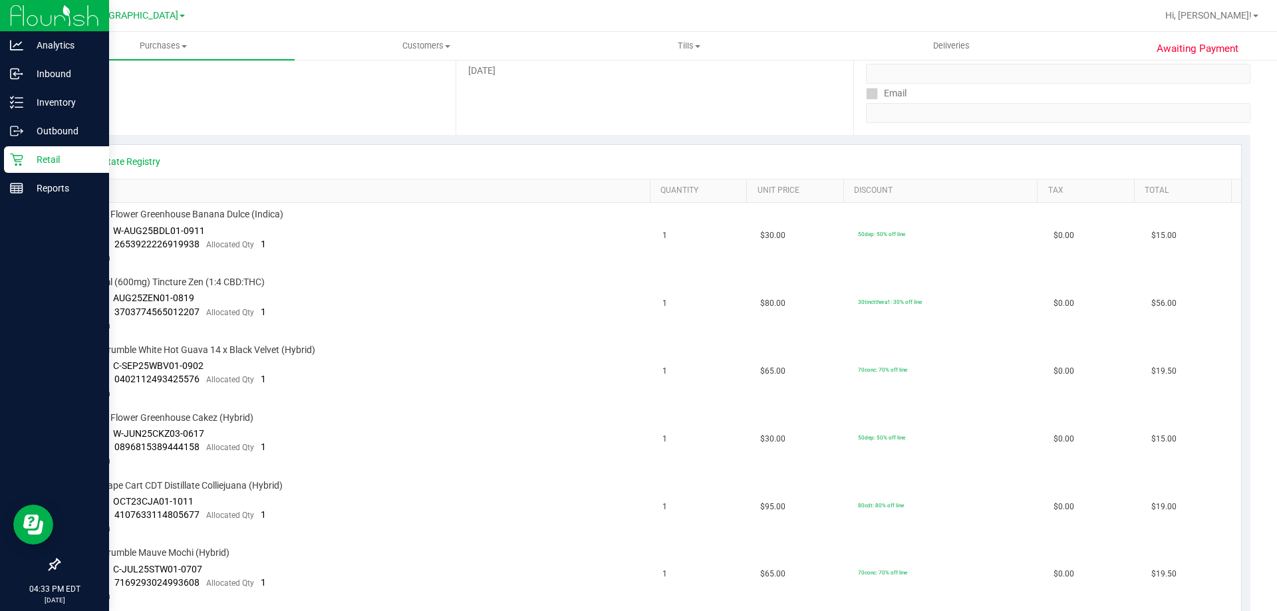
click at [7, 158] on div "Retail" at bounding box center [56, 159] width 105 height 27
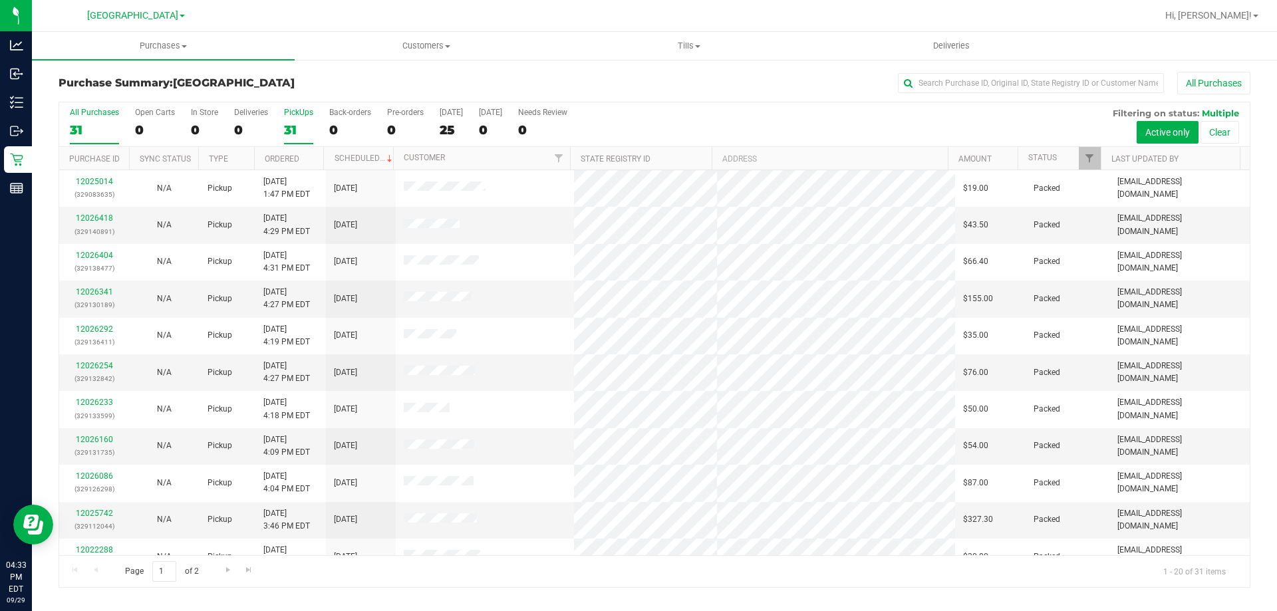
click at [293, 124] on div "31" at bounding box center [298, 129] width 29 height 15
click at [0, 0] on input "PickUps 31" at bounding box center [0, 0] width 0 height 0
click at [104, 218] on link "12026459" at bounding box center [94, 218] width 37 height 9
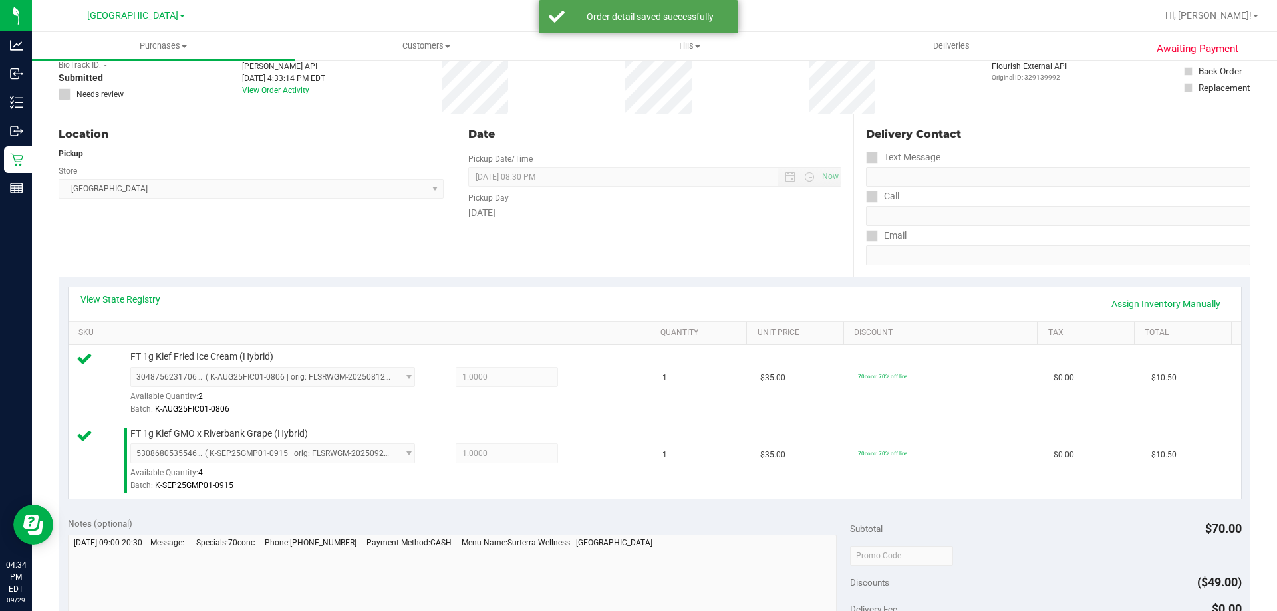
scroll to position [266, 0]
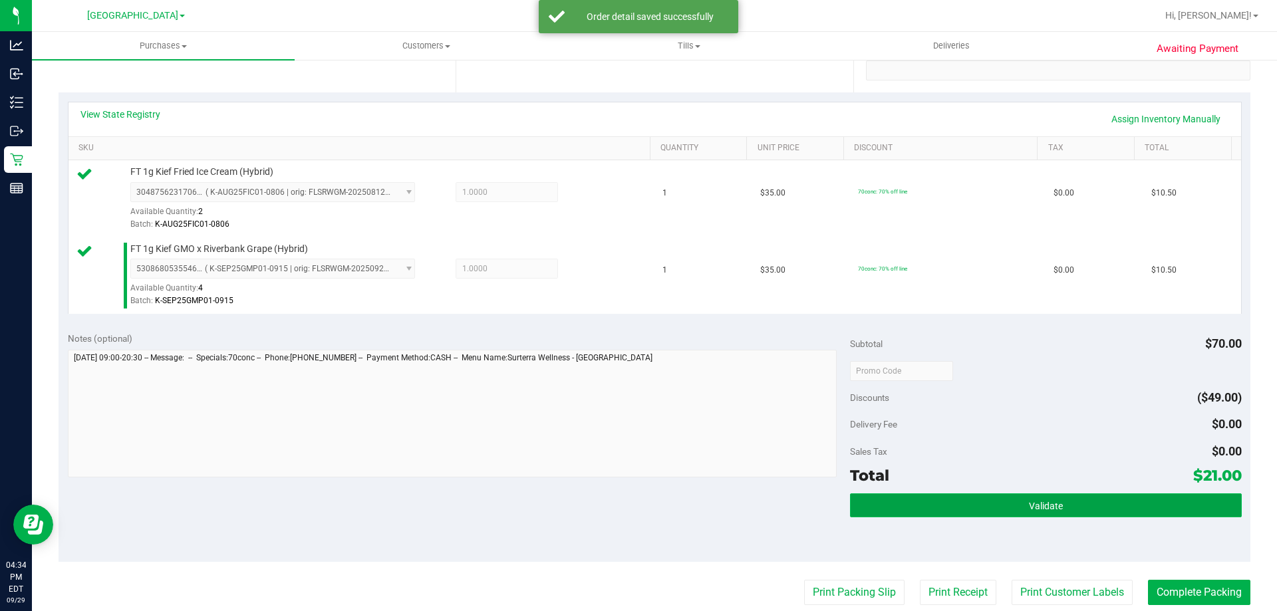
click at [1012, 498] on button "Validate" at bounding box center [1045, 506] width 391 height 24
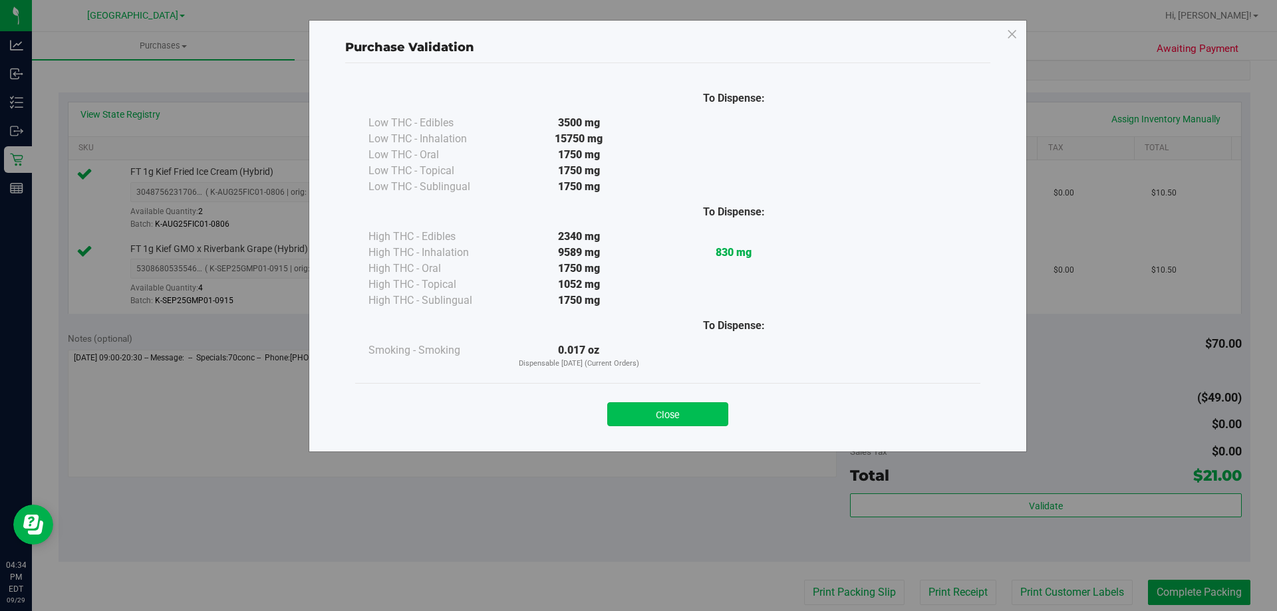
click at [672, 412] on button "Close" at bounding box center [667, 414] width 121 height 24
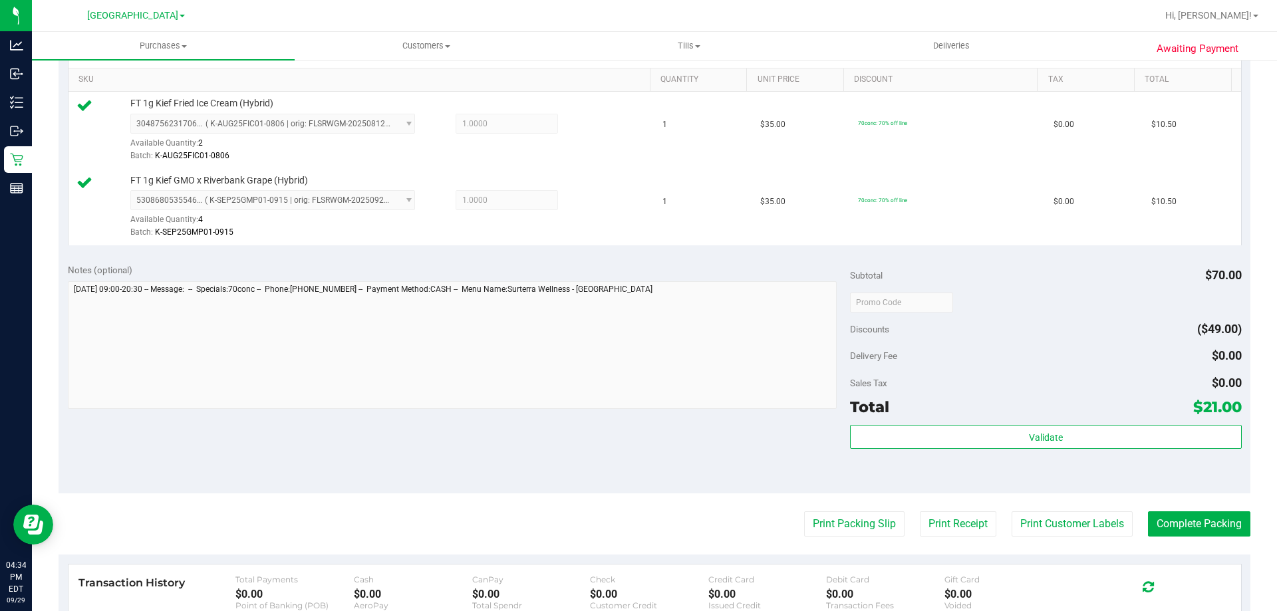
scroll to position [399, 0]
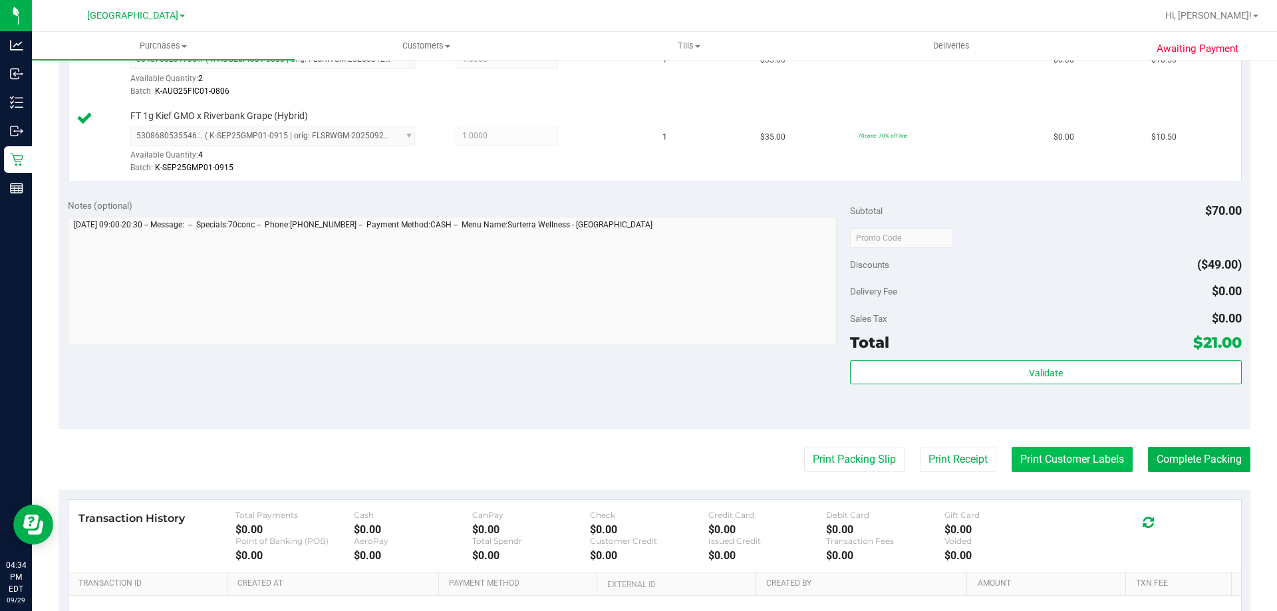
click at [1048, 462] on button "Print Customer Labels" at bounding box center [1072, 459] width 121 height 25
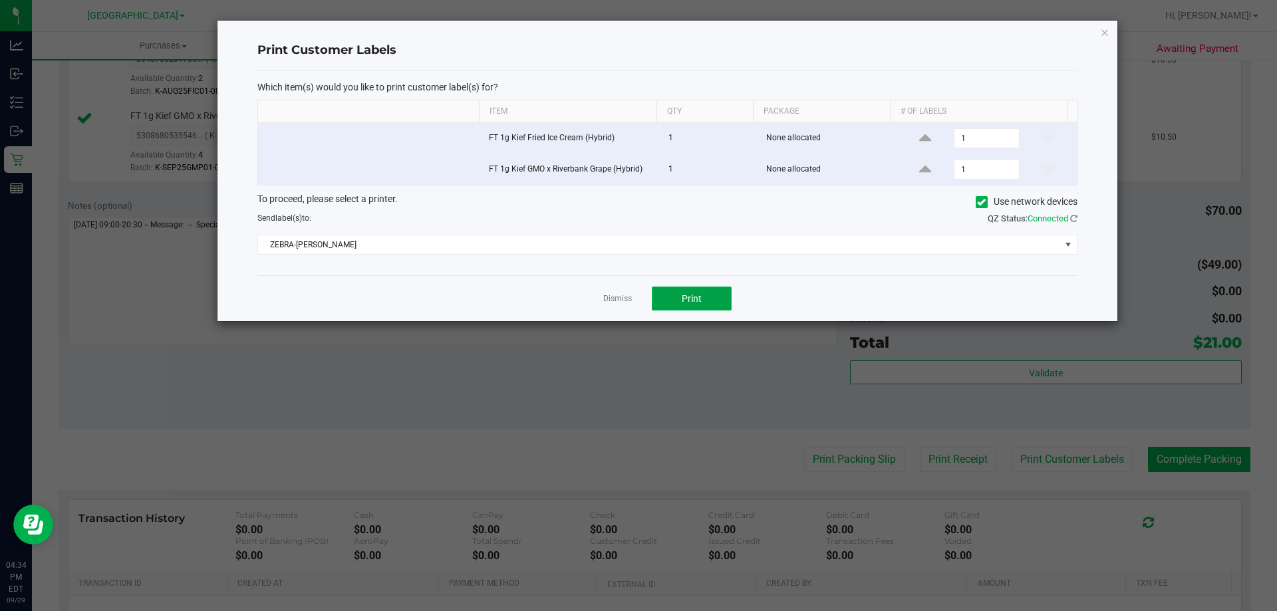
click at [663, 301] on button "Print" at bounding box center [692, 299] width 80 height 24
click at [1107, 35] on icon "button" at bounding box center [1104, 32] width 9 height 16
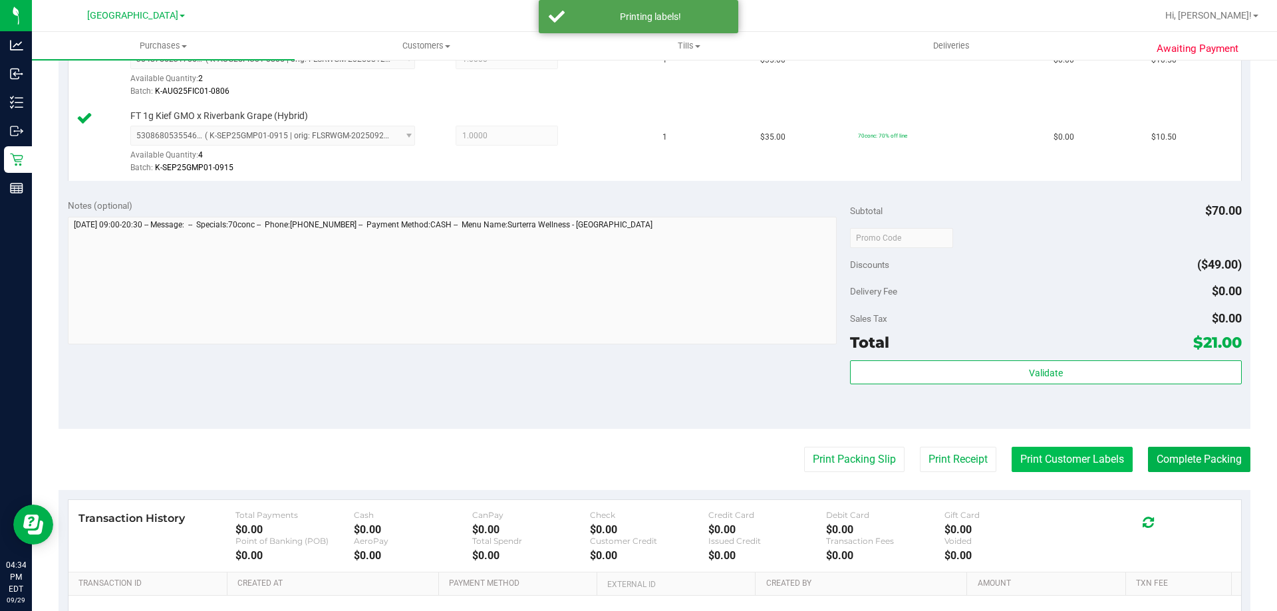
click at [1084, 460] on button "Print Customer Labels" at bounding box center [1072, 459] width 121 height 25
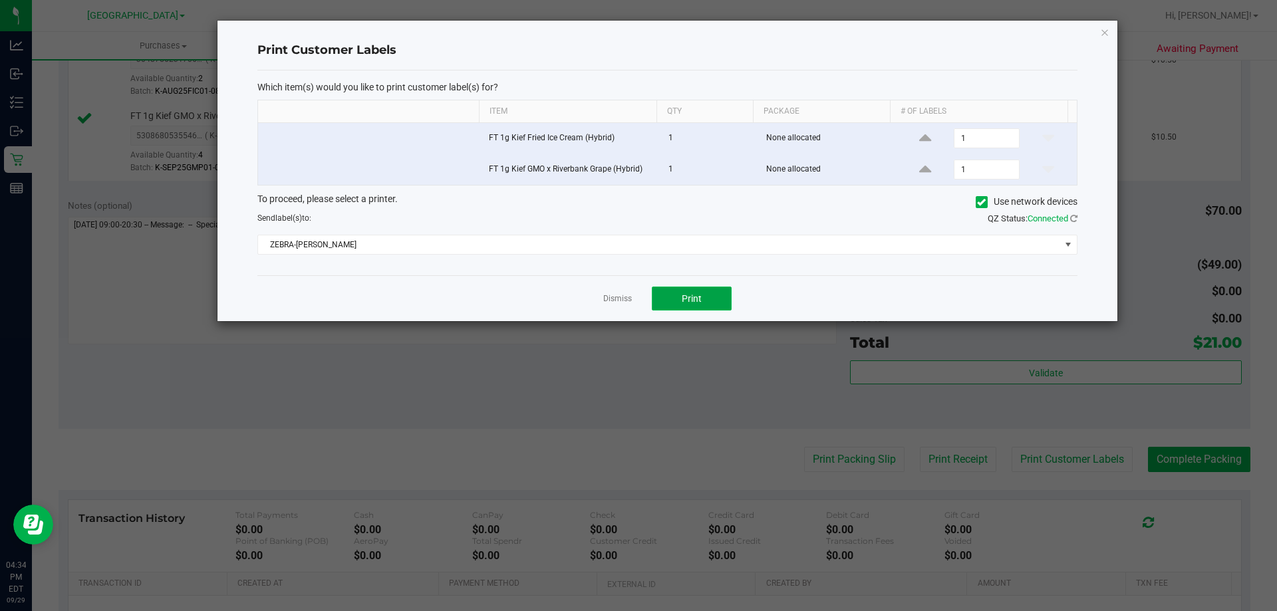
click at [700, 288] on button "Print" at bounding box center [692, 299] width 80 height 24
click at [1104, 37] on icon "button" at bounding box center [1104, 32] width 9 height 16
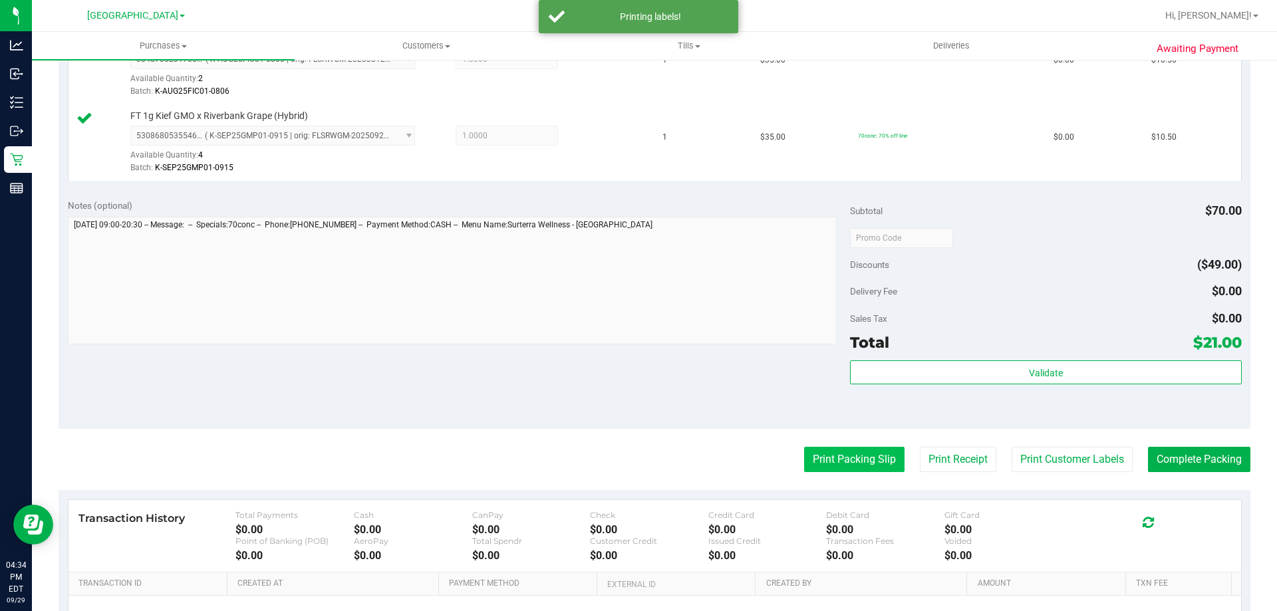
click at [871, 461] on button "Print Packing Slip" at bounding box center [854, 459] width 100 height 25
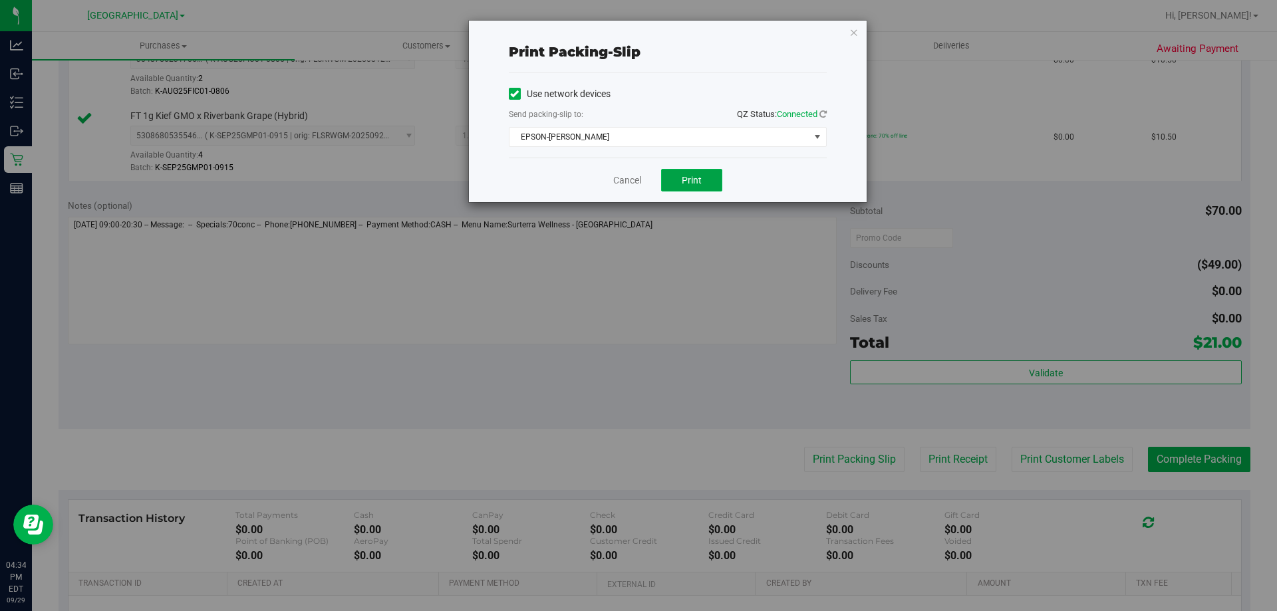
click at [672, 172] on button "Print" at bounding box center [691, 180] width 61 height 23
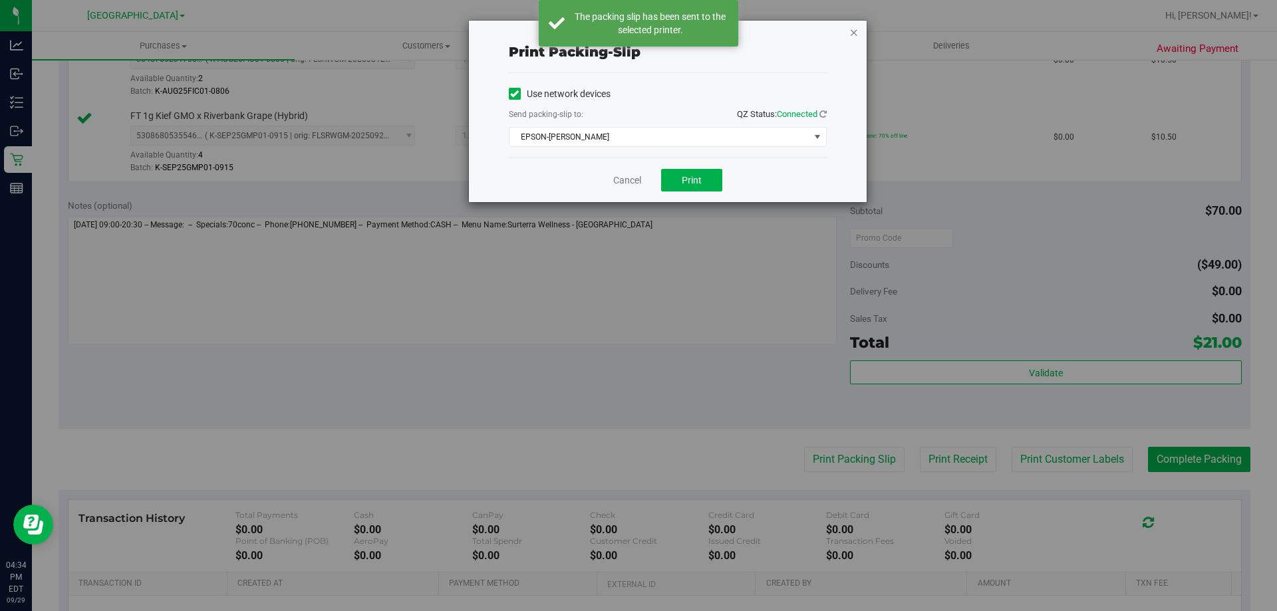
click at [855, 27] on icon "button" at bounding box center [853, 32] width 9 height 16
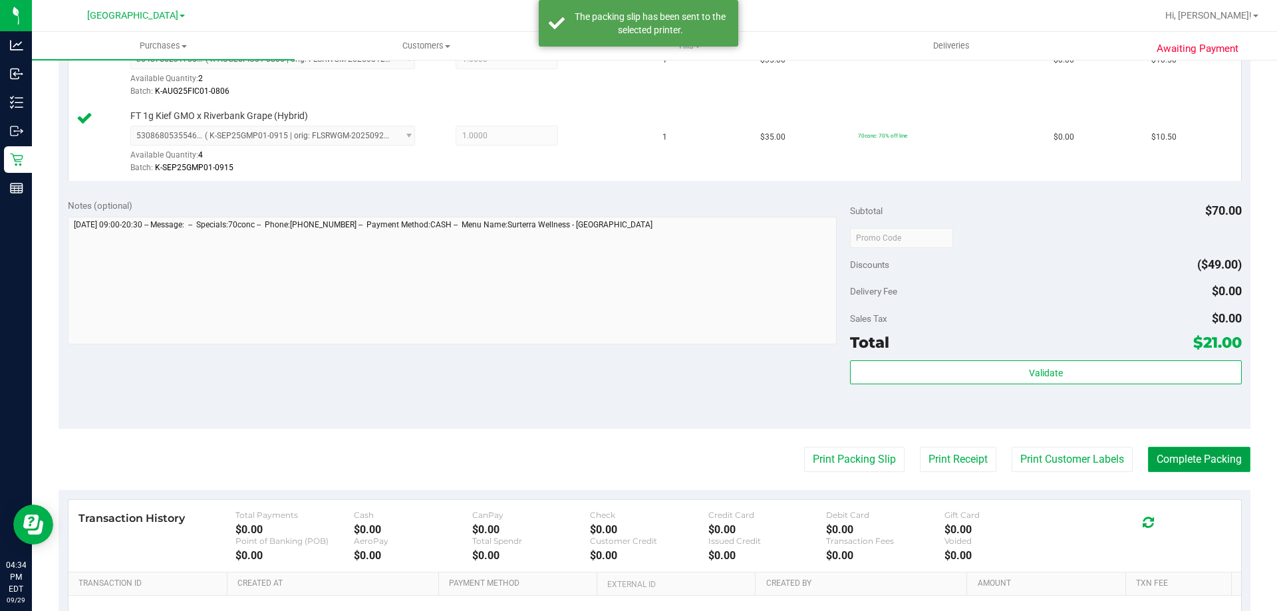
click at [1179, 450] on button "Complete Packing" at bounding box center [1199, 459] width 102 height 25
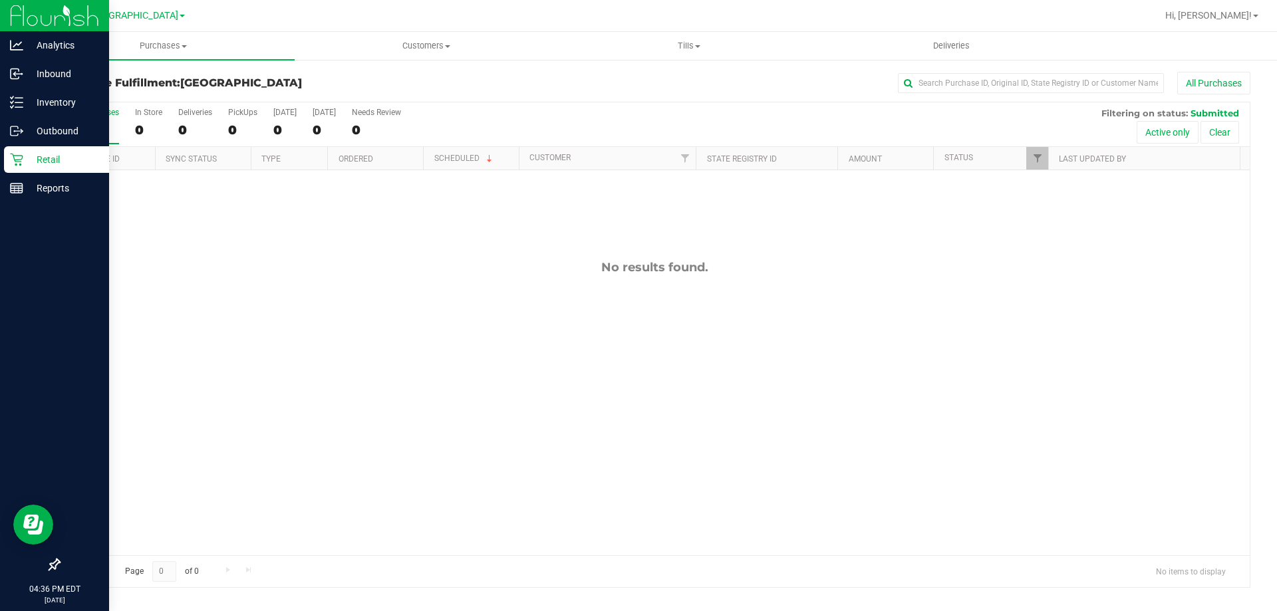
click at [1, 163] on link "Retail" at bounding box center [54, 160] width 109 height 29
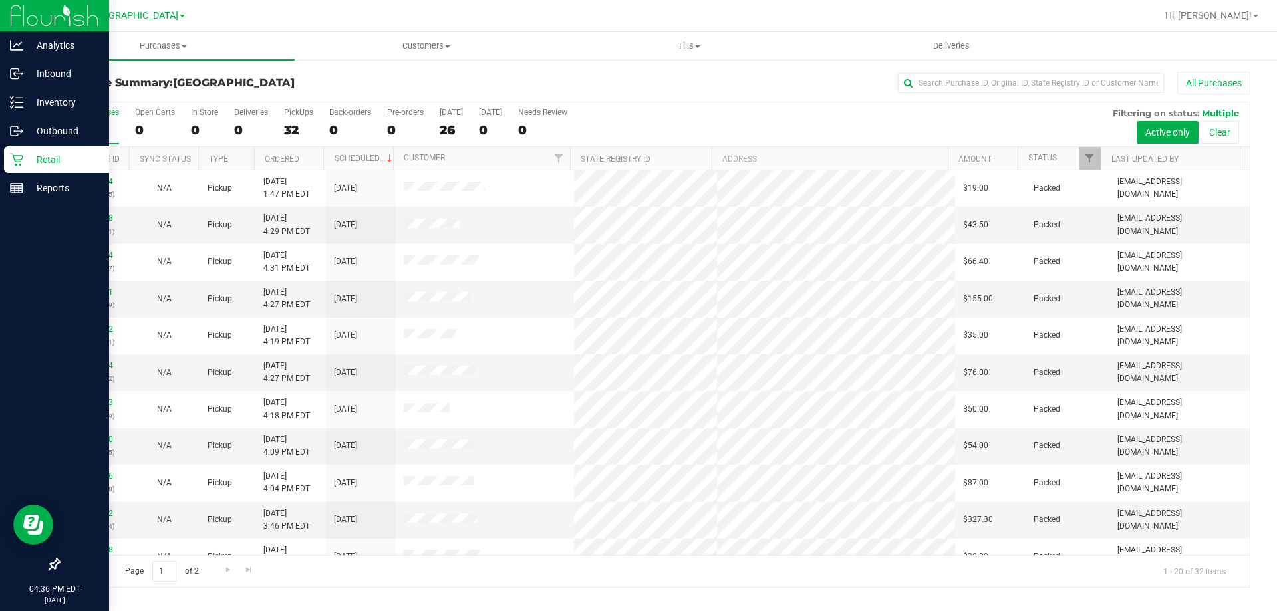
scroll to position [1, 0]
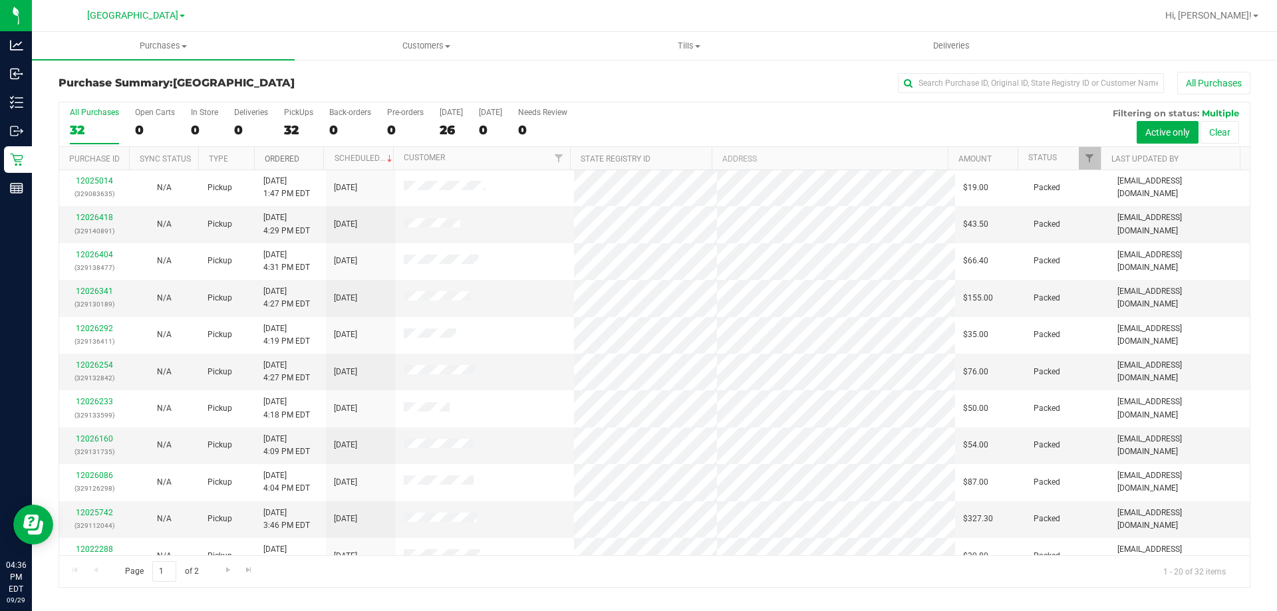
click at [280, 162] on link "Ordered" at bounding box center [282, 158] width 35 height 9
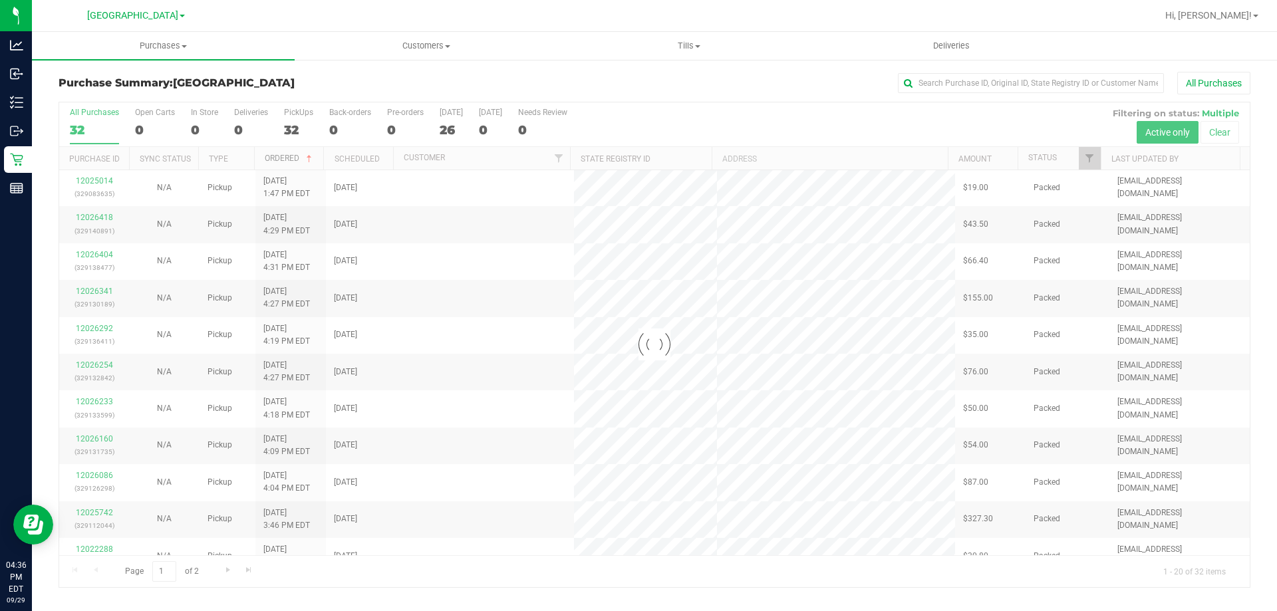
scroll to position [0, 0]
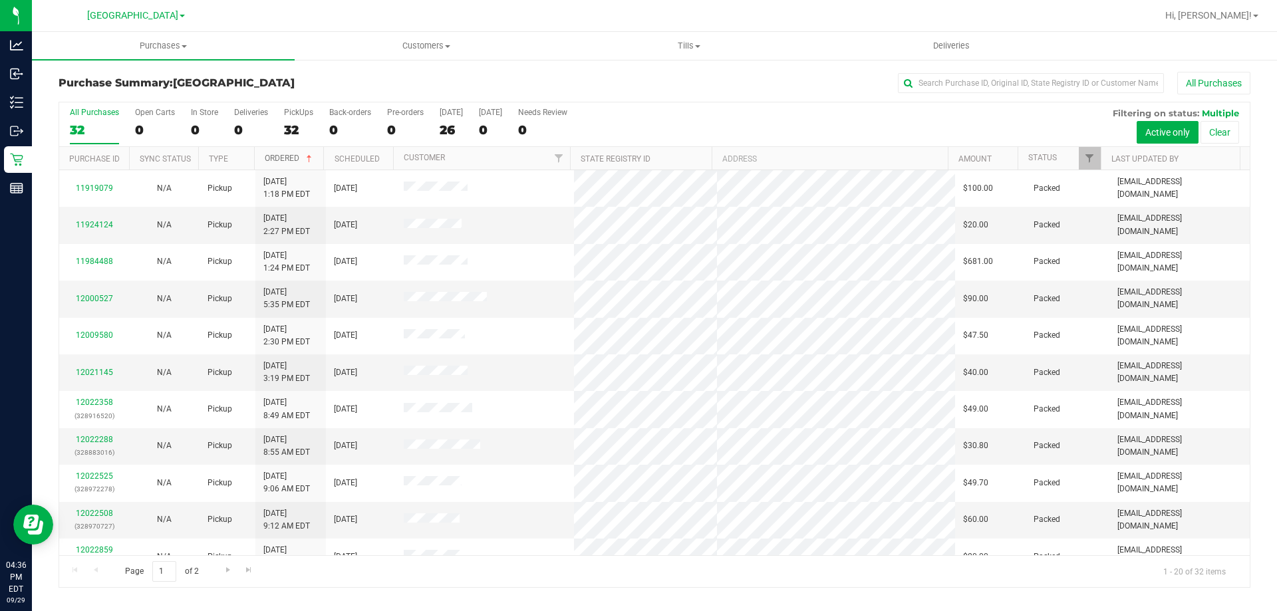
click at [285, 162] on link "Ordered" at bounding box center [290, 158] width 50 height 9
click at [299, 122] on div "32" at bounding box center [298, 129] width 29 height 15
click at [0, 0] on input "PickUps 32" at bounding box center [0, 0] width 0 height 0
click at [289, 112] on div "PickUps" at bounding box center [298, 112] width 29 height 9
click at [0, 0] on input "PickUps 32" at bounding box center [0, 0] width 0 height 0
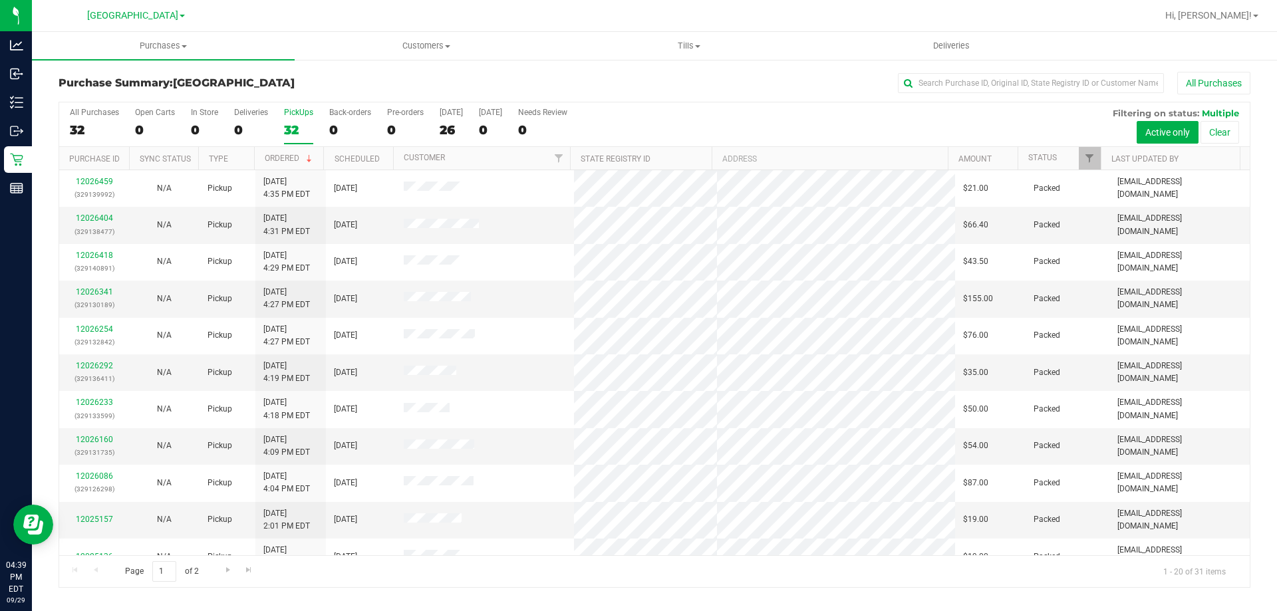
click at [303, 128] on div "32" at bounding box center [298, 129] width 29 height 15
click at [0, 0] on input "PickUps 32" at bounding box center [0, 0] width 0 height 0
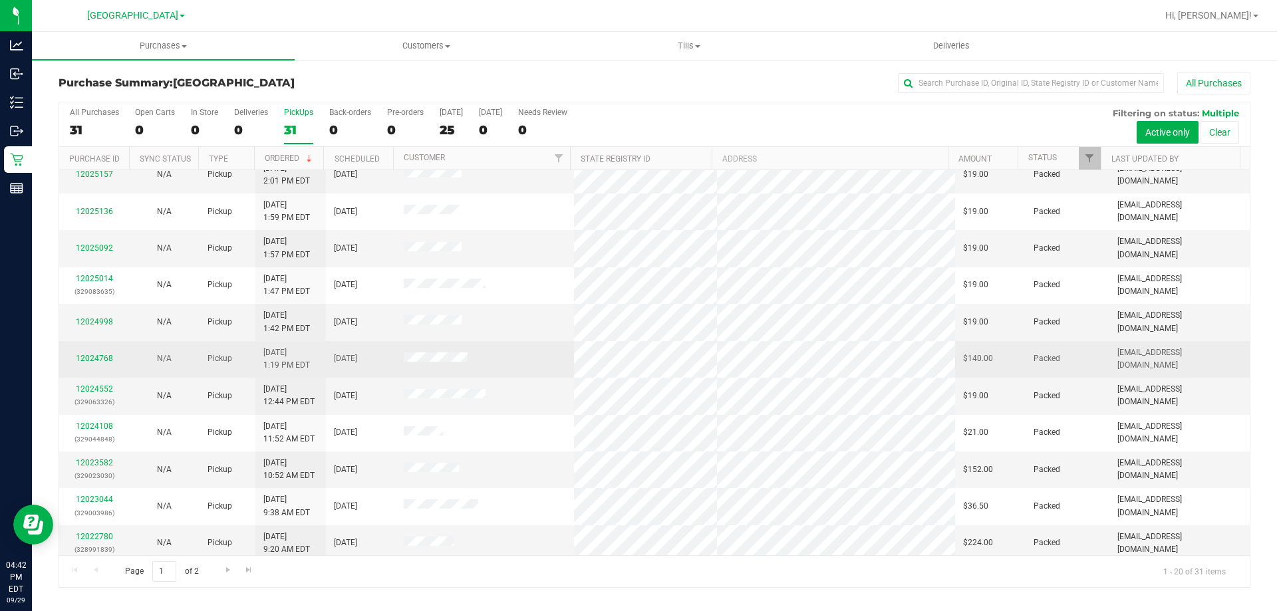
scroll to position [351, 0]
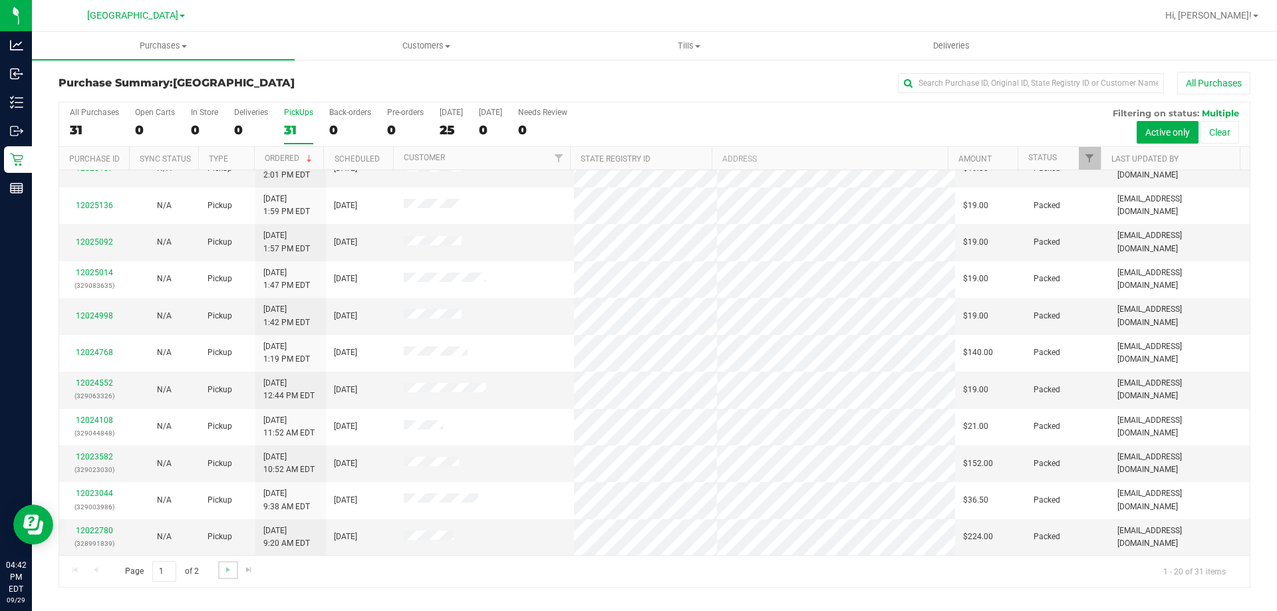
click at [228, 577] on link "Go to the next page" at bounding box center [227, 570] width 19 height 18
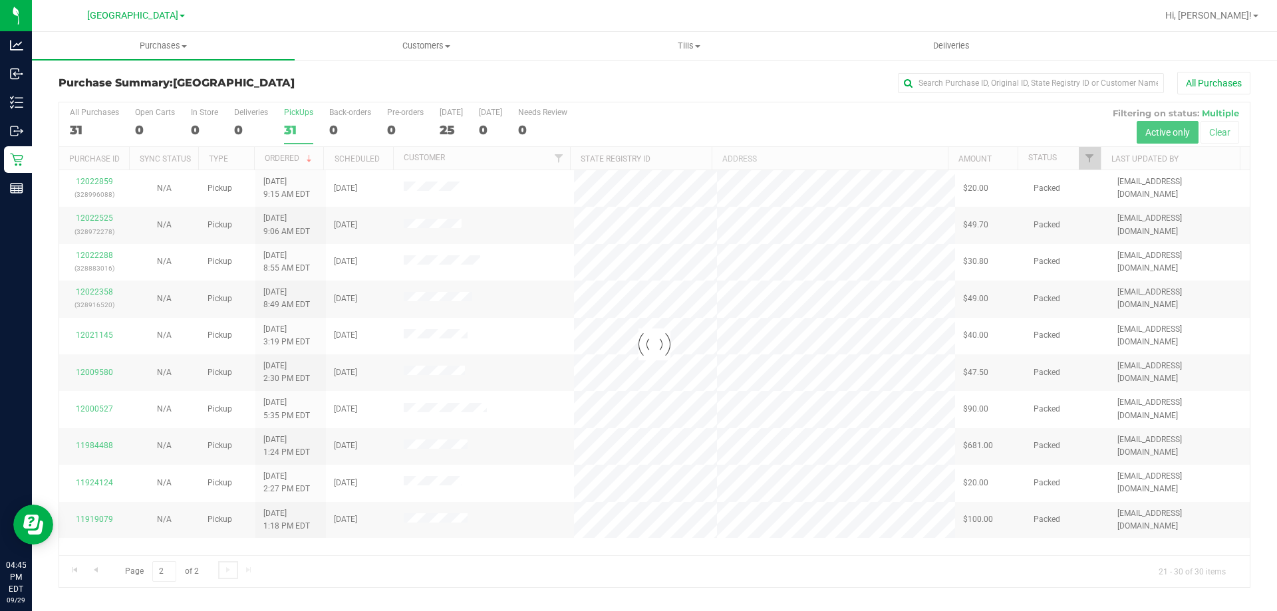
scroll to position [0, 0]
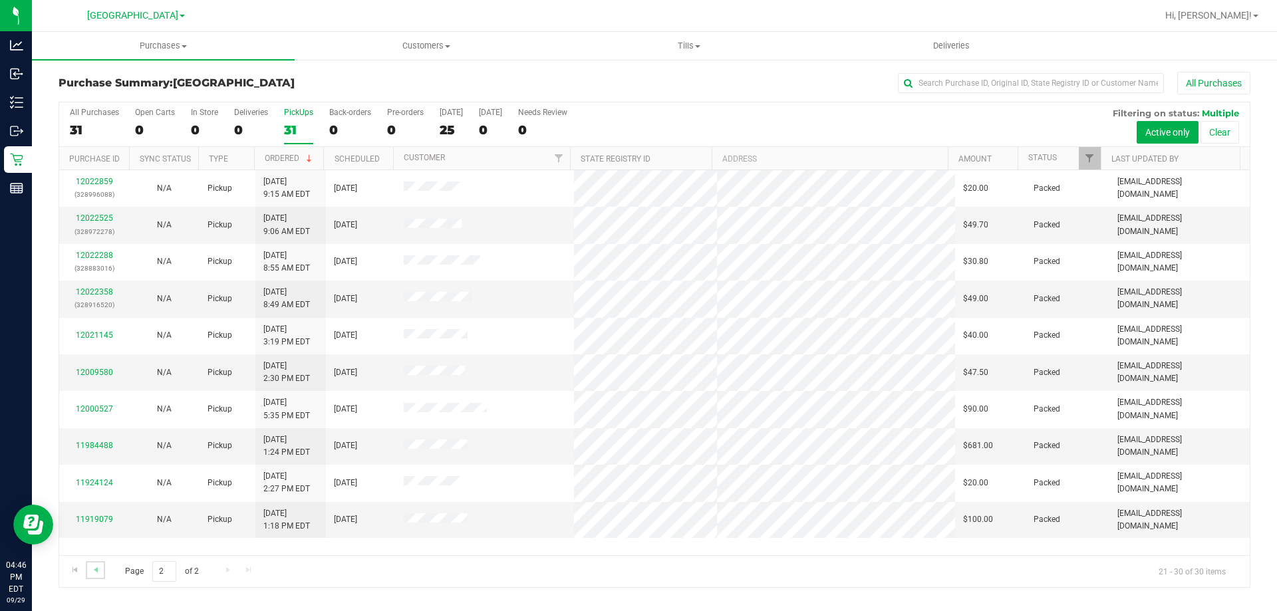
click at [102, 571] on link "Go to the previous page" at bounding box center [95, 570] width 19 height 18
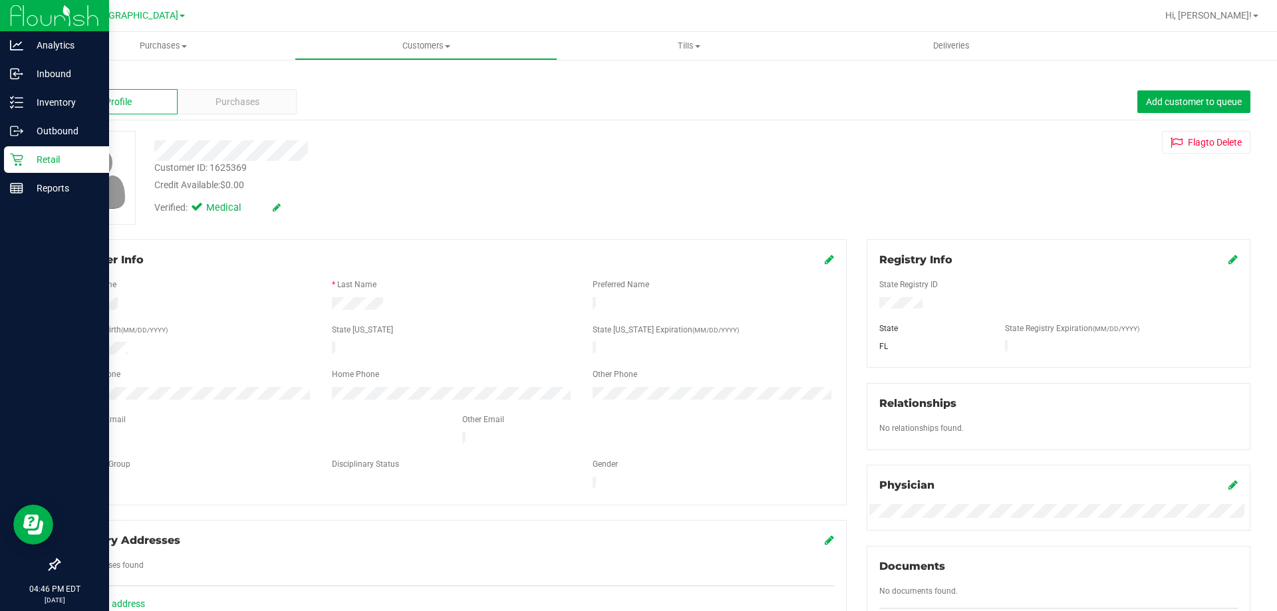
click at [25, 156] on p "Retail" at bounding box center [63, 160] width 80 height 16
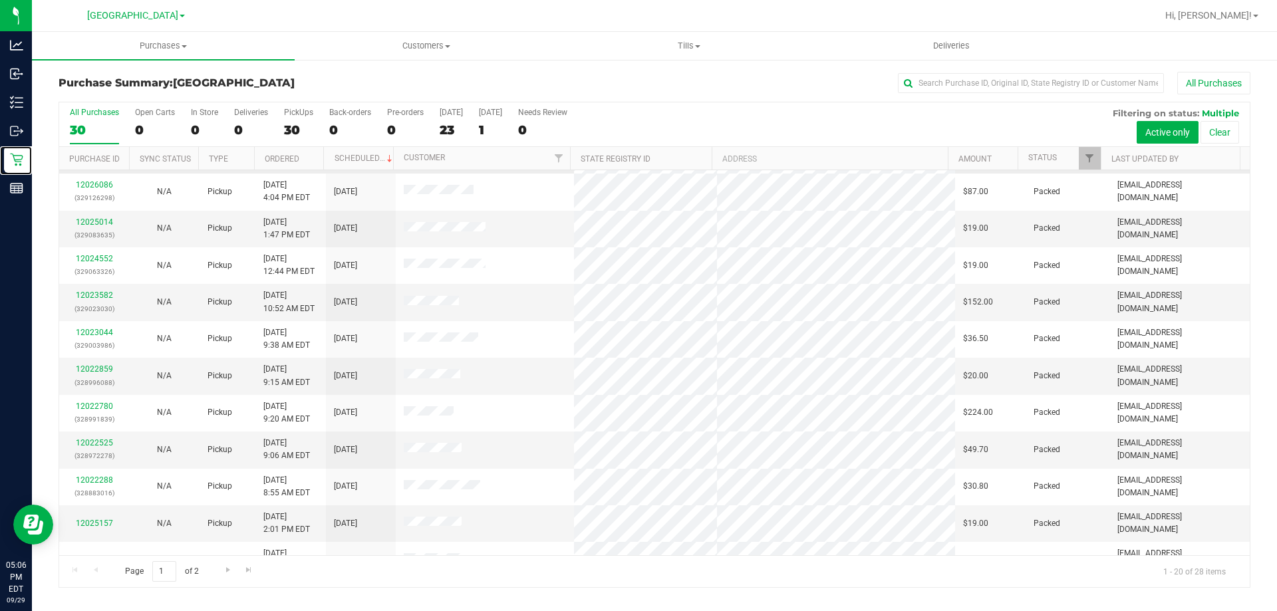
scroll to position [351, 0]
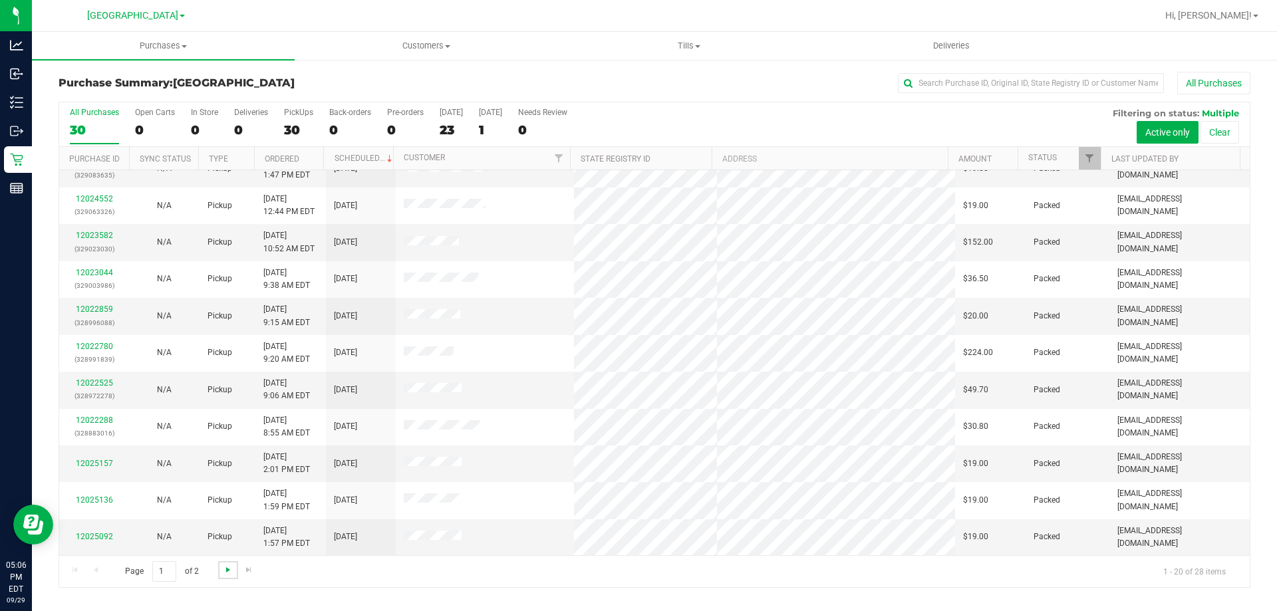
click at [226, 571] on span "Go to the next page" at bounding box center [228, 570] width 11 height 11
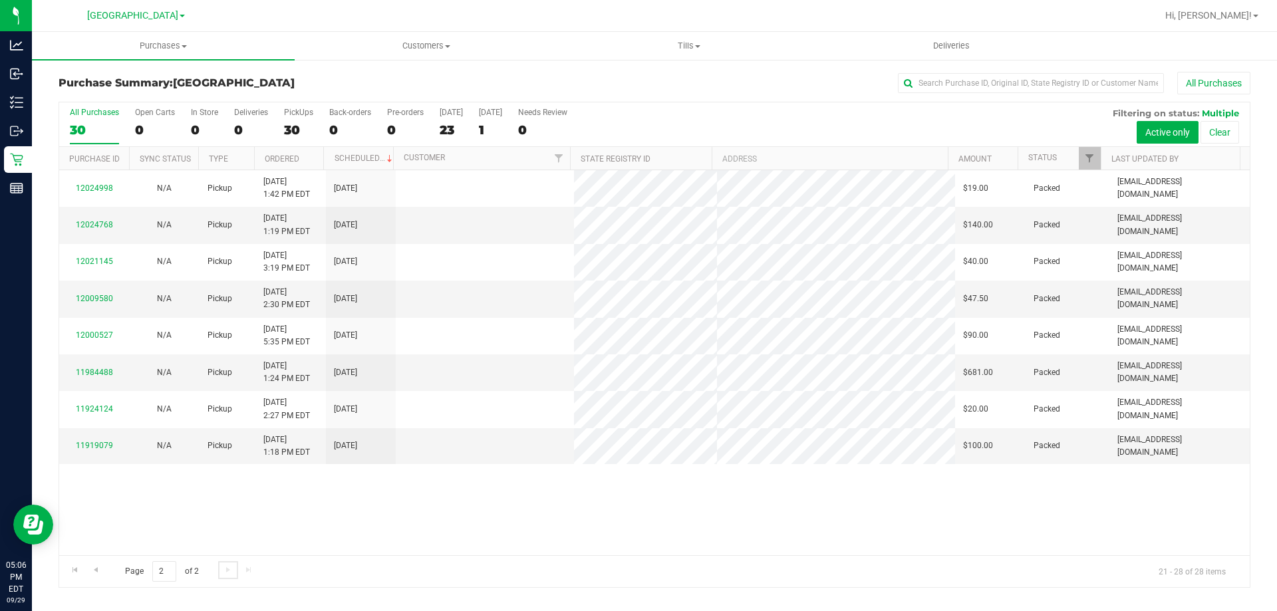
scroll to position [0, 0]
click at [101, 571] on link "Go to the previous page" at bounding box center [95, 570] width 19 height 18
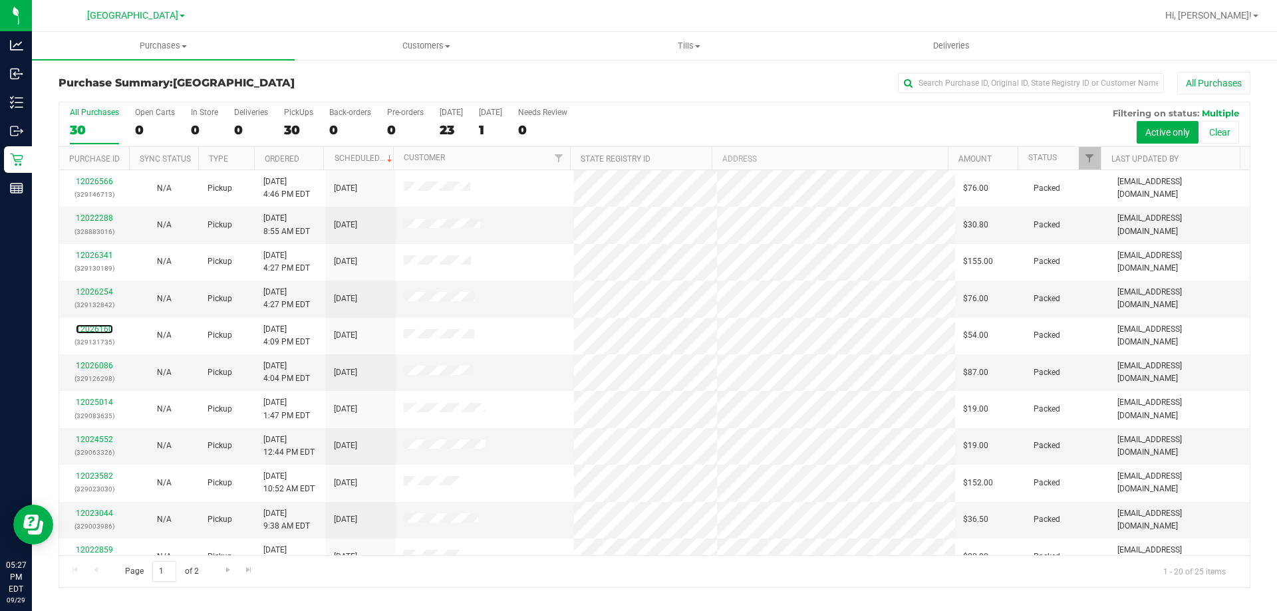
click at [98, 329] on link "12026160" at bounding box center [94, 329] width 37 height 9
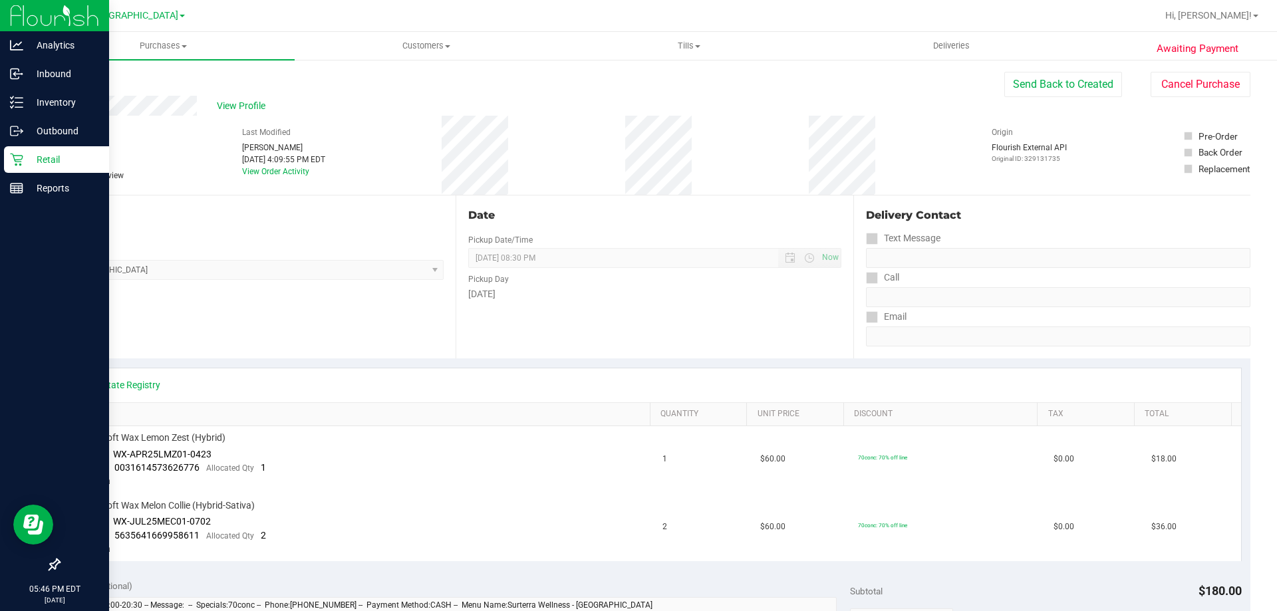
click at [15, 146] on div "Retail" at bounding box center [56, 159] width 105 height 27
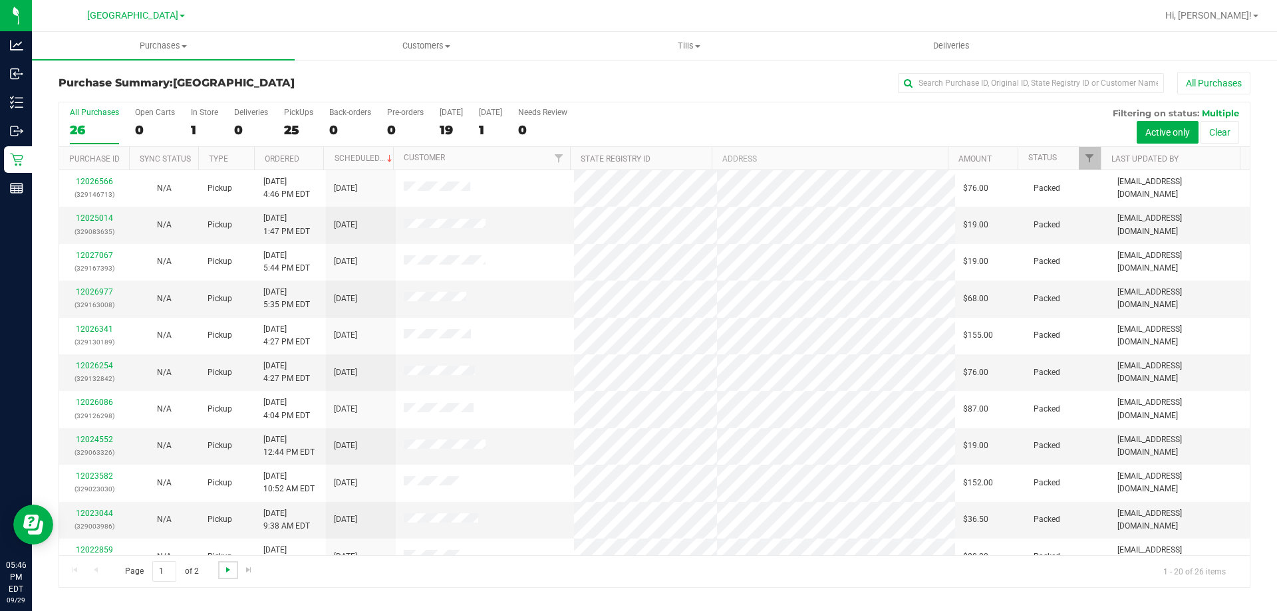
click at [227, 574] on span "Go to the next page" at bounding box center [228, 570] width 11 height 11
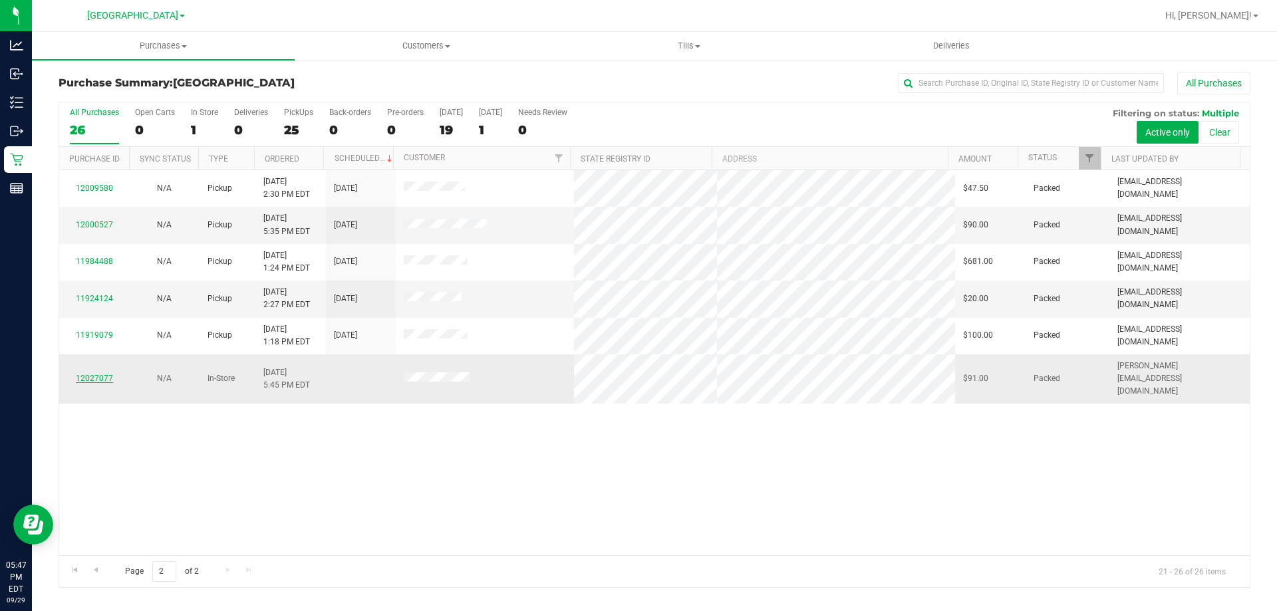
click at [102, 374] on link "12027077" at bounding box center [94, 378] width 37 height 9
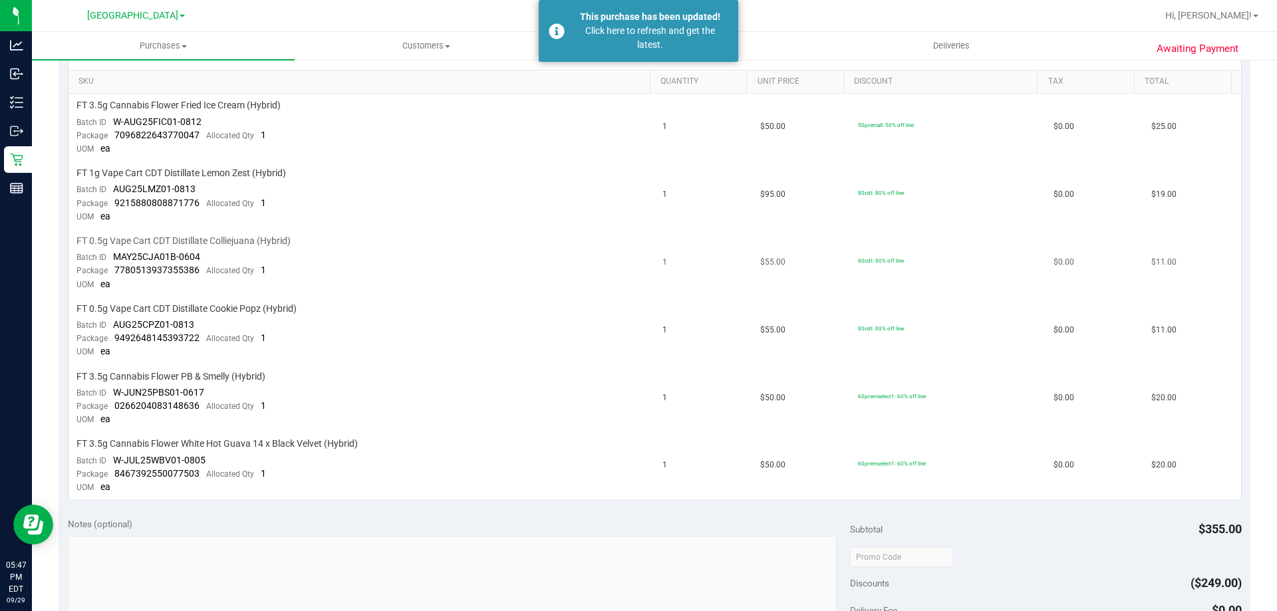
scroll to position [532, 0]
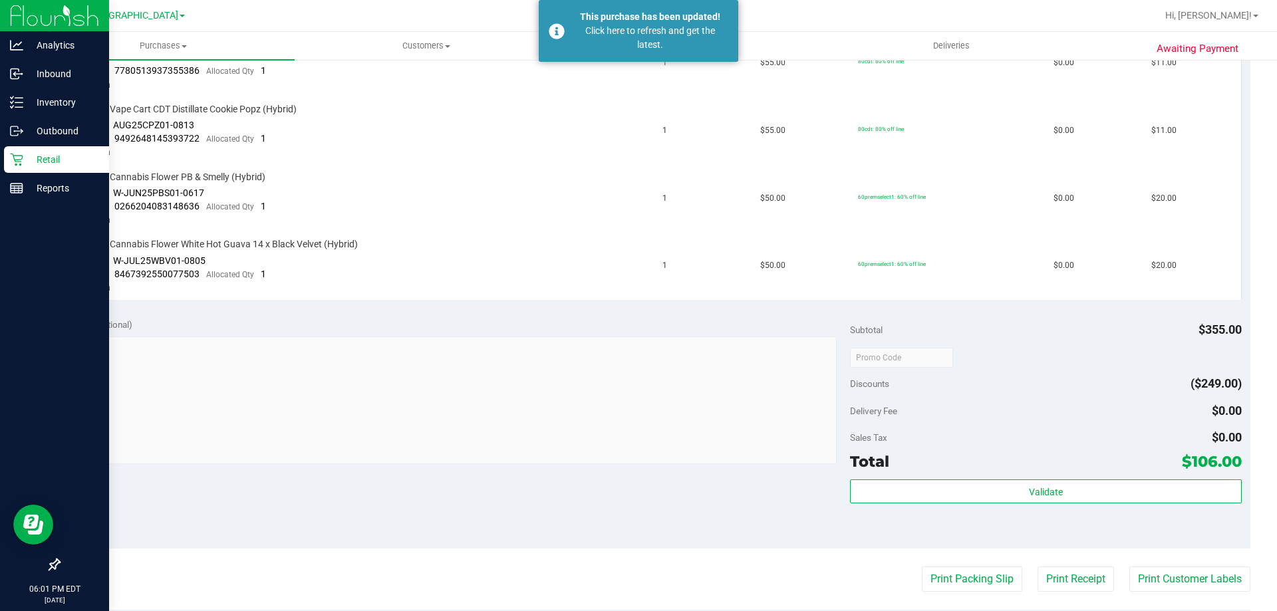
click at [37, 159] on p "Retail" at bounding box center [63, 160] width 80 height 16
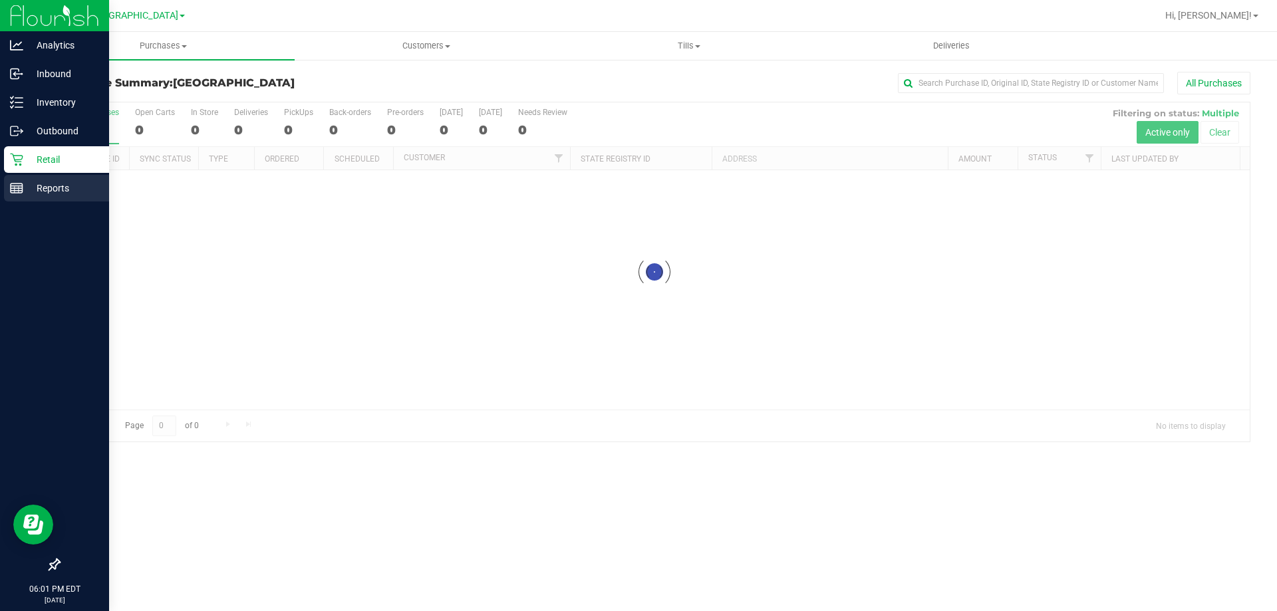
drag, startPoint x: 50, startPoint y: 192, endPoint x: 174, endPoint y: 140, distance: 134.8
click at [50, 192] on p "Reports" at bounding box center [63, 188] width 80 height 16
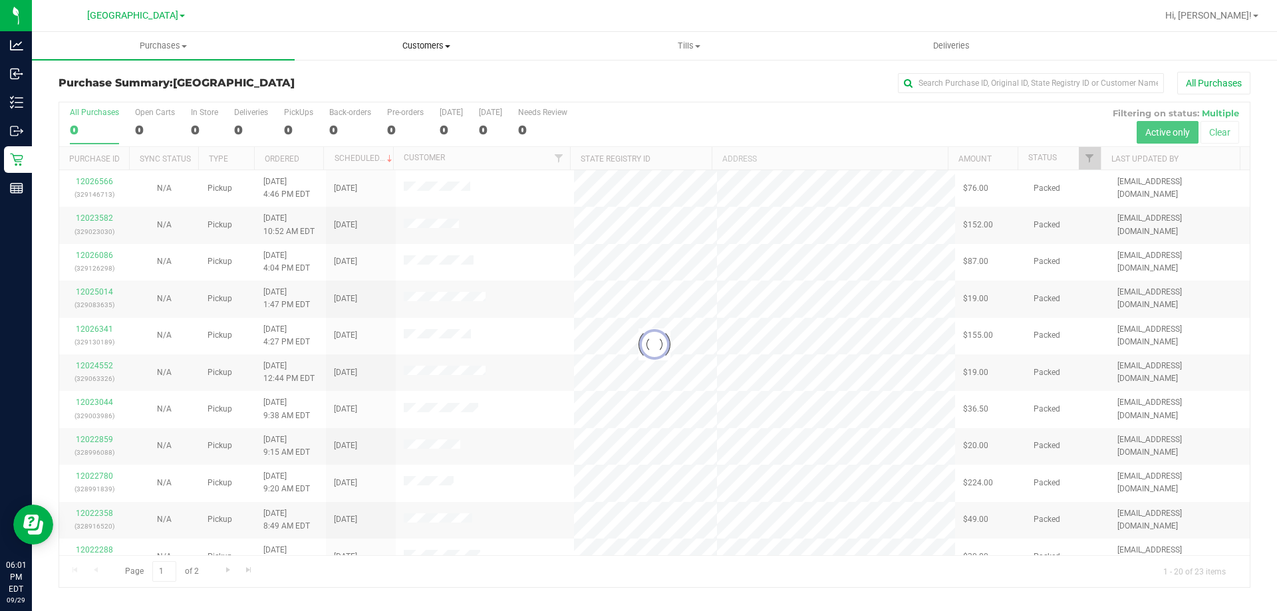
click at [444, 42] on span "Customers" at bounding box center [425, 46] width 261 height 12
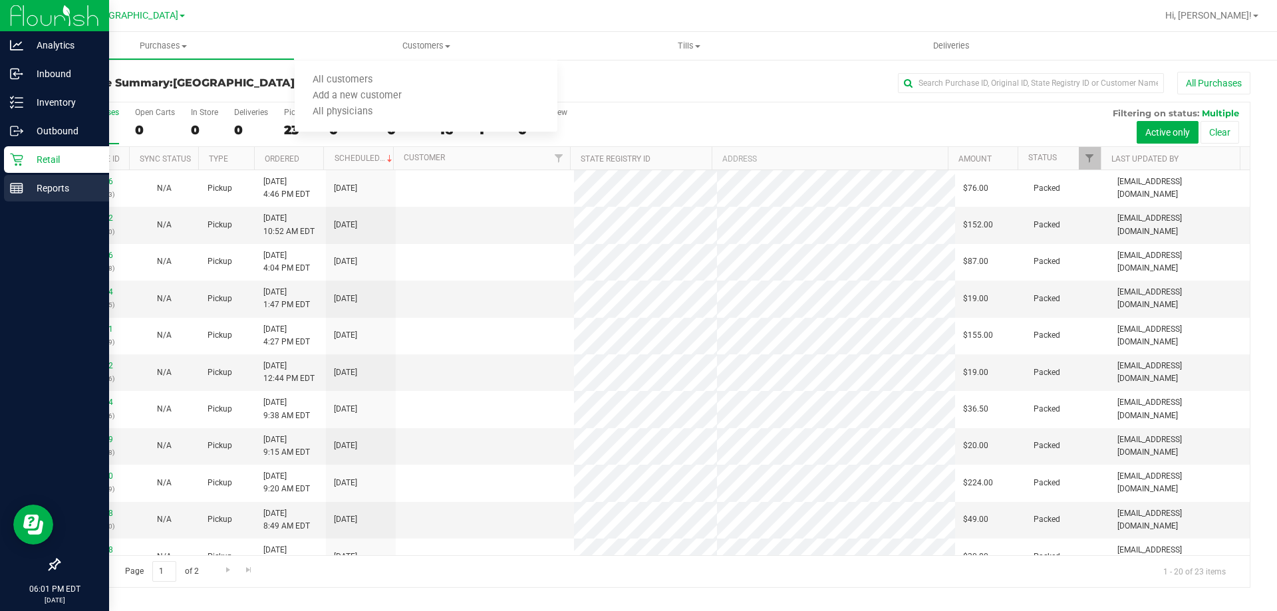
click at [40, 184] on p "Reports" at bounding box center [63, 188] width 80 height 16
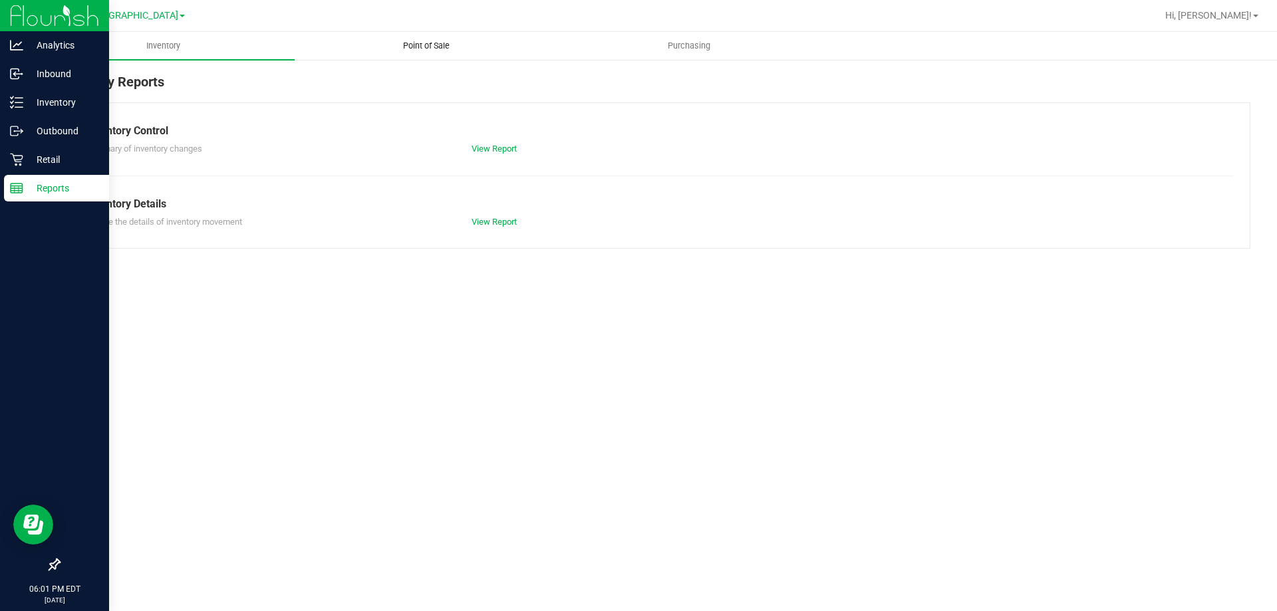
click at [439, 39] on uib-tab-heading "Point of Sale" at bounding box center [425, 46] width 261 height 27
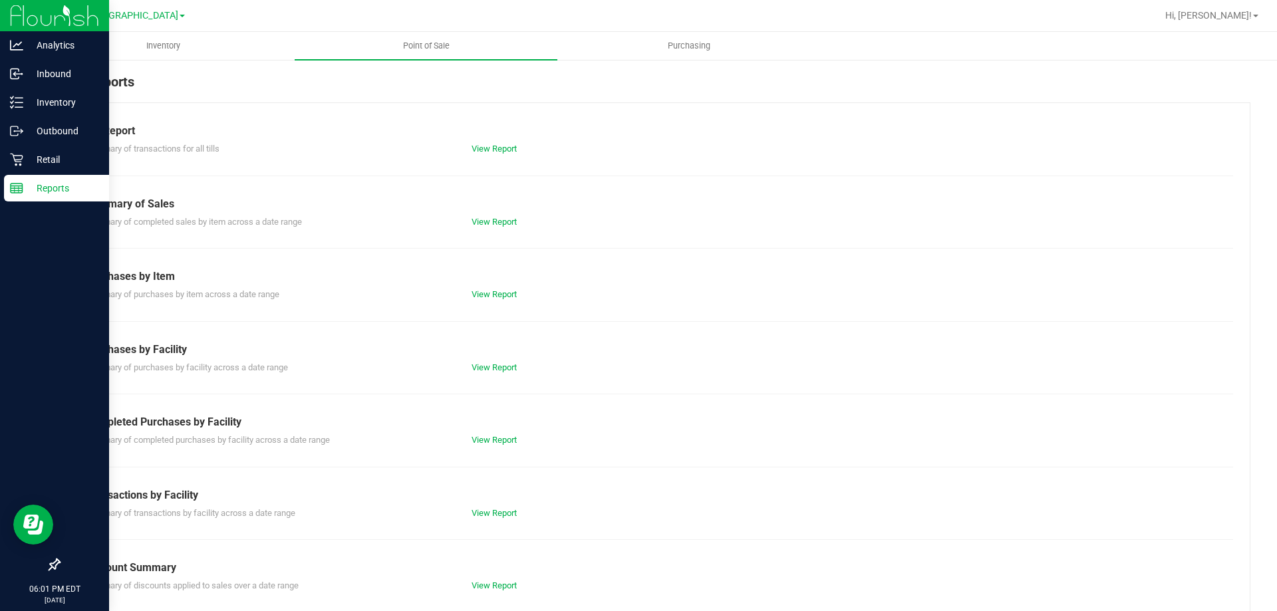
click at [501, 448] on div "Till Report Summary of transactions for all tills View Report Summary of Sales …" at bounding box center [655, 393] width 1192 height 583
click at [501, 438] on link "View Report" at bounding box center [494, 440] width 45 height 10
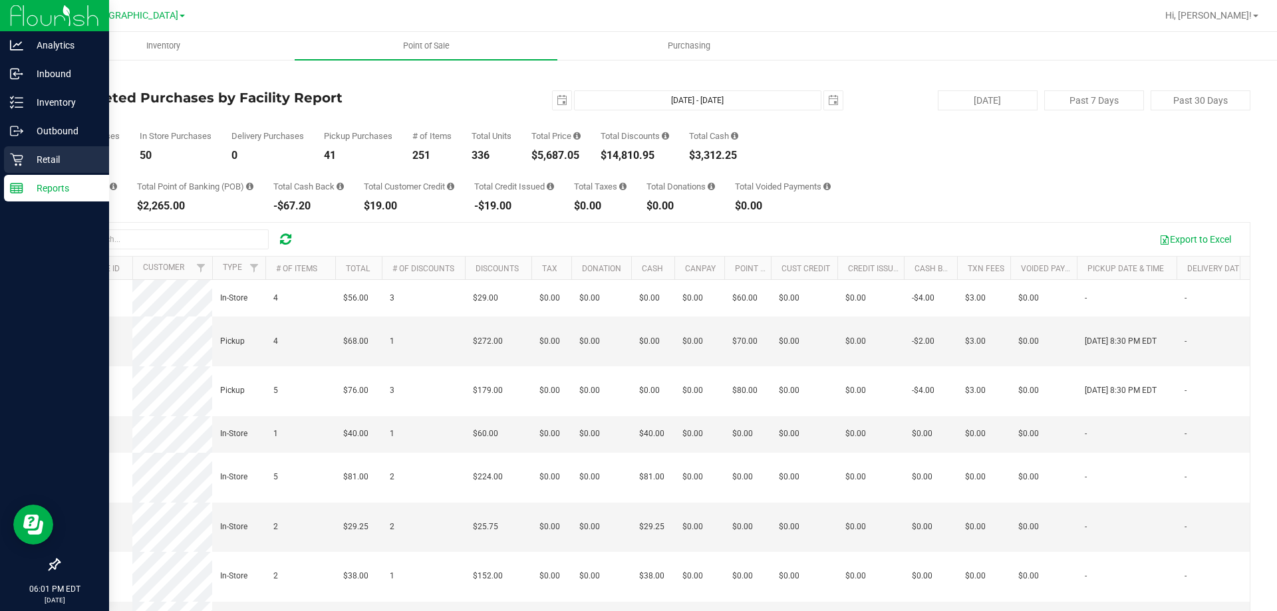
click at [15, 161] on icon at bounding box center [16, 160] width 13 height 13
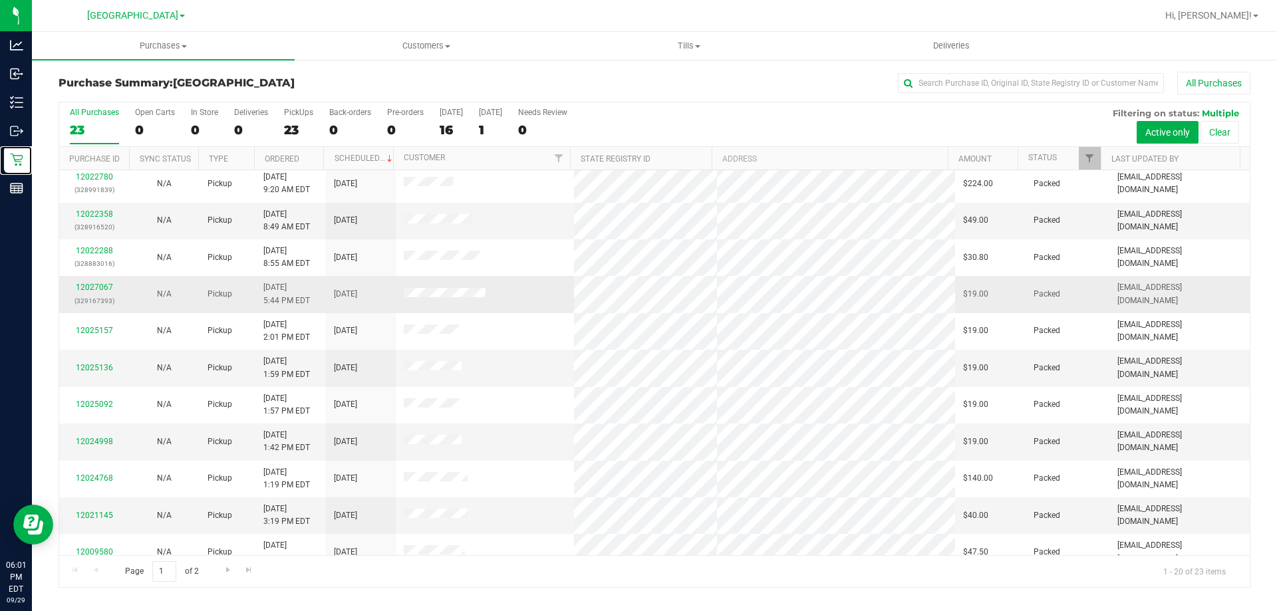
scroll to position [351, 0]
